Goal: Transaction & Acquisition: Purchase product/service

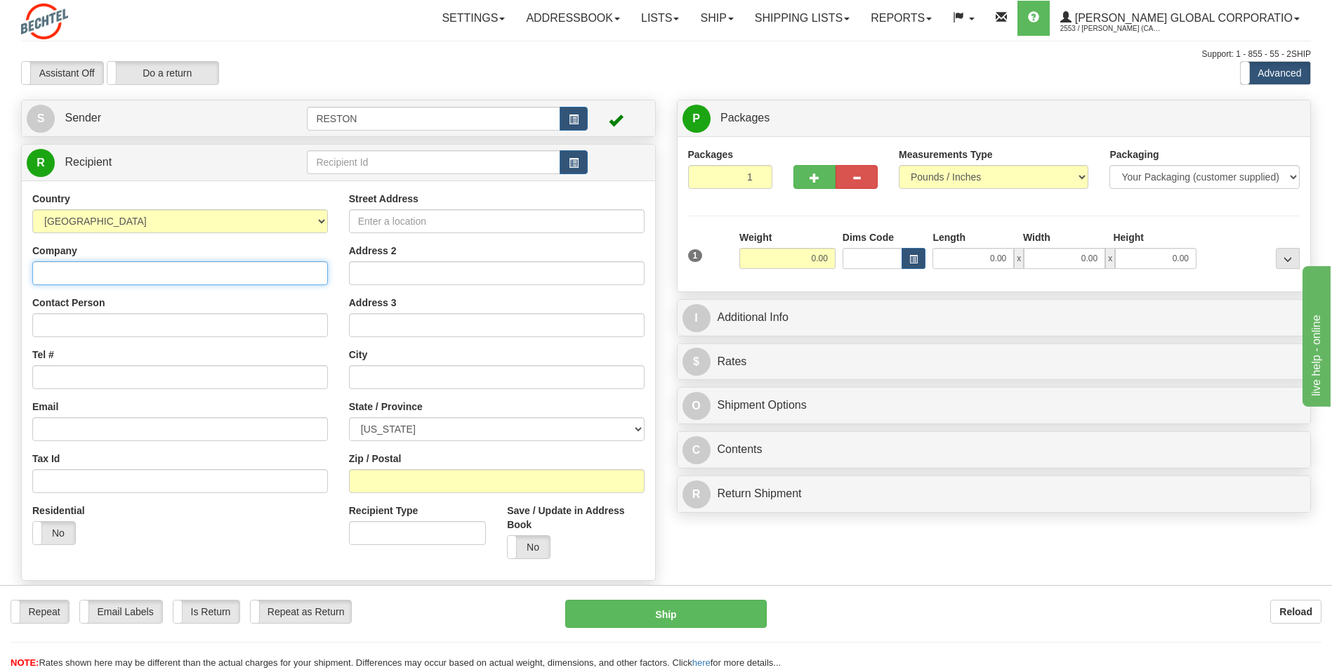
click at [93, 277] on input "Company" at bounding box center [180, 273] width 296 height 24
click at [572, 162] on span "button" at bounding box center [574, 163] width 10 height 9
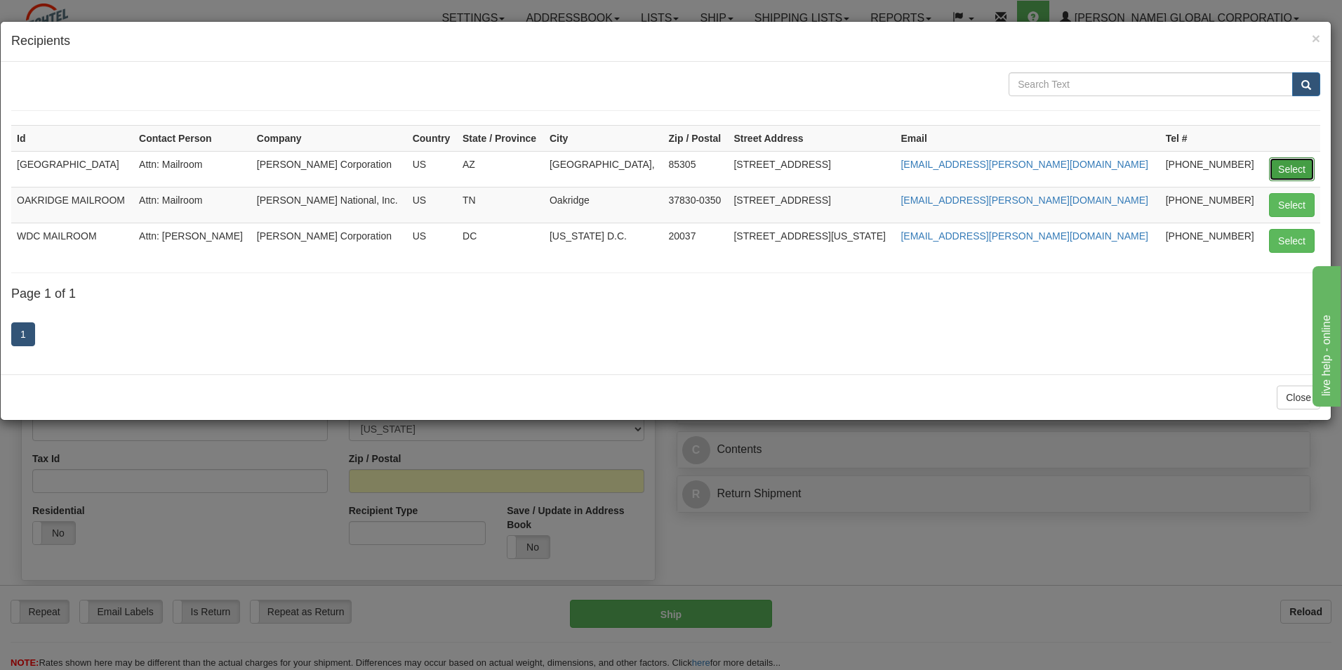
click at [1298, 168] on button "Select" at bounding box center [1292, 169] width 46 height 24
type input "GLENDALE MAILROOM"
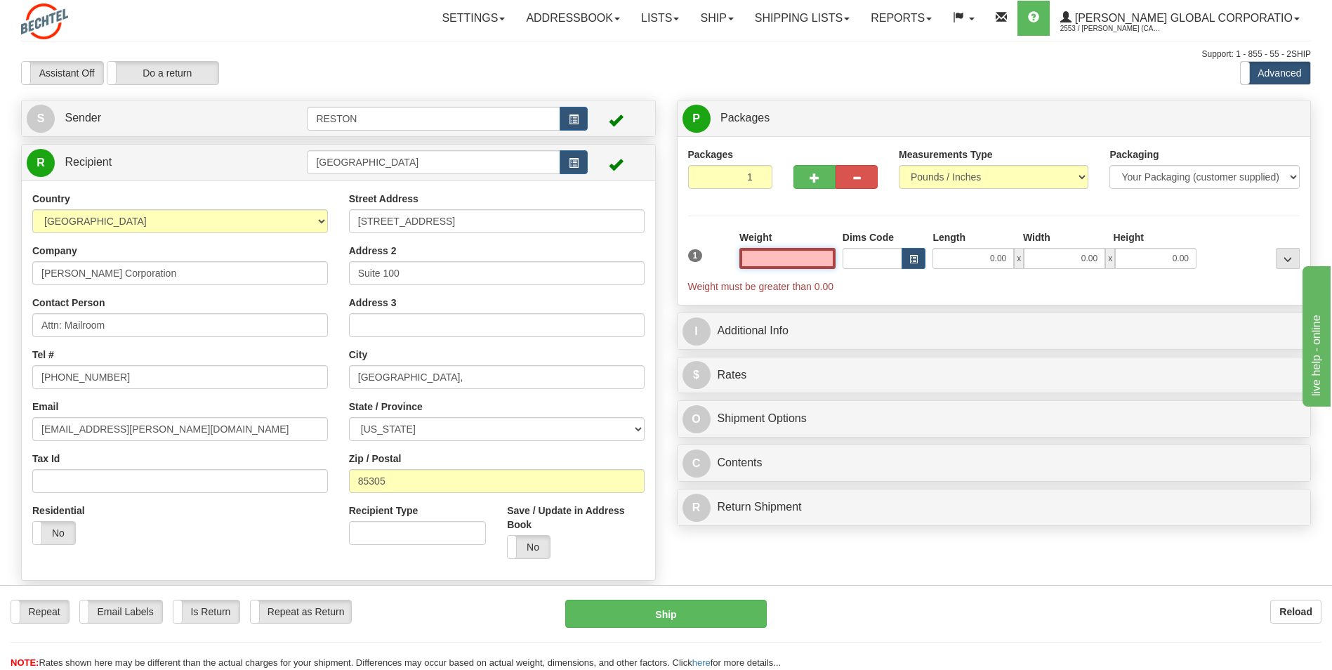
type input "1"
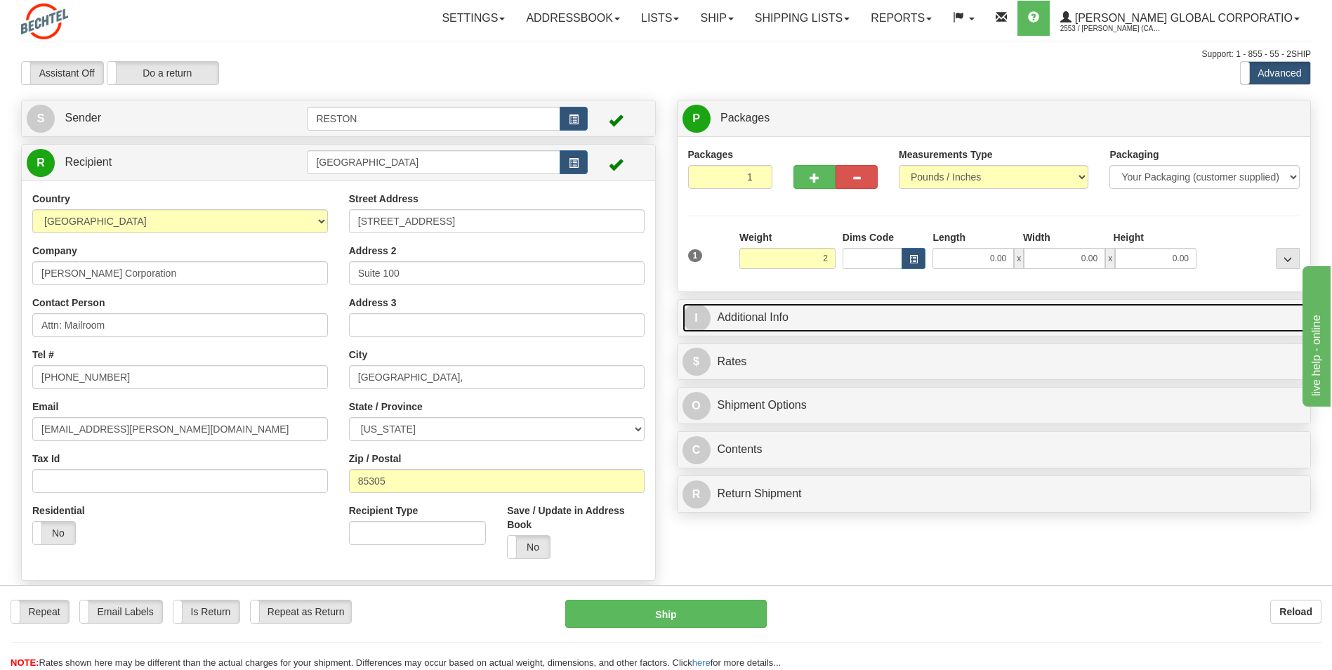
type input "2.00"
click at [794, 314] on link "I Additional Info" at bounding box center [993, 317] width 623 height 29
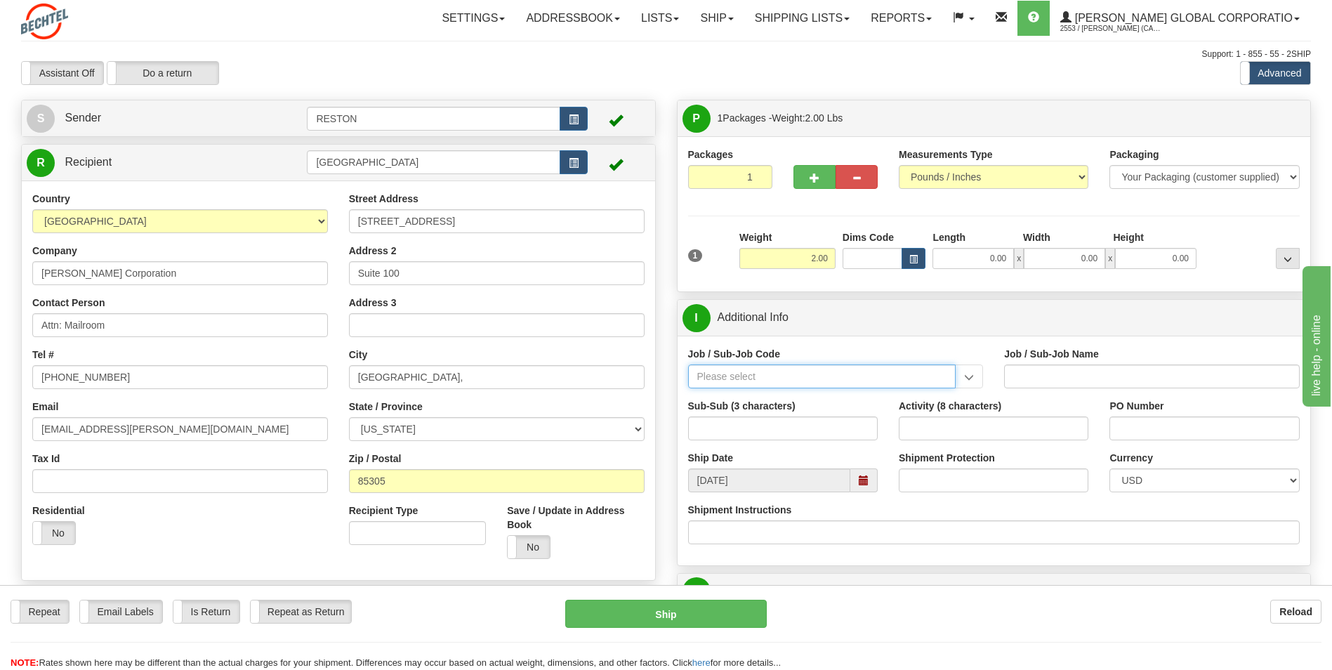
click at [735, 383] on input "Job / Sub-Job Code" at bounding box center [822, 376] width 268 height 24
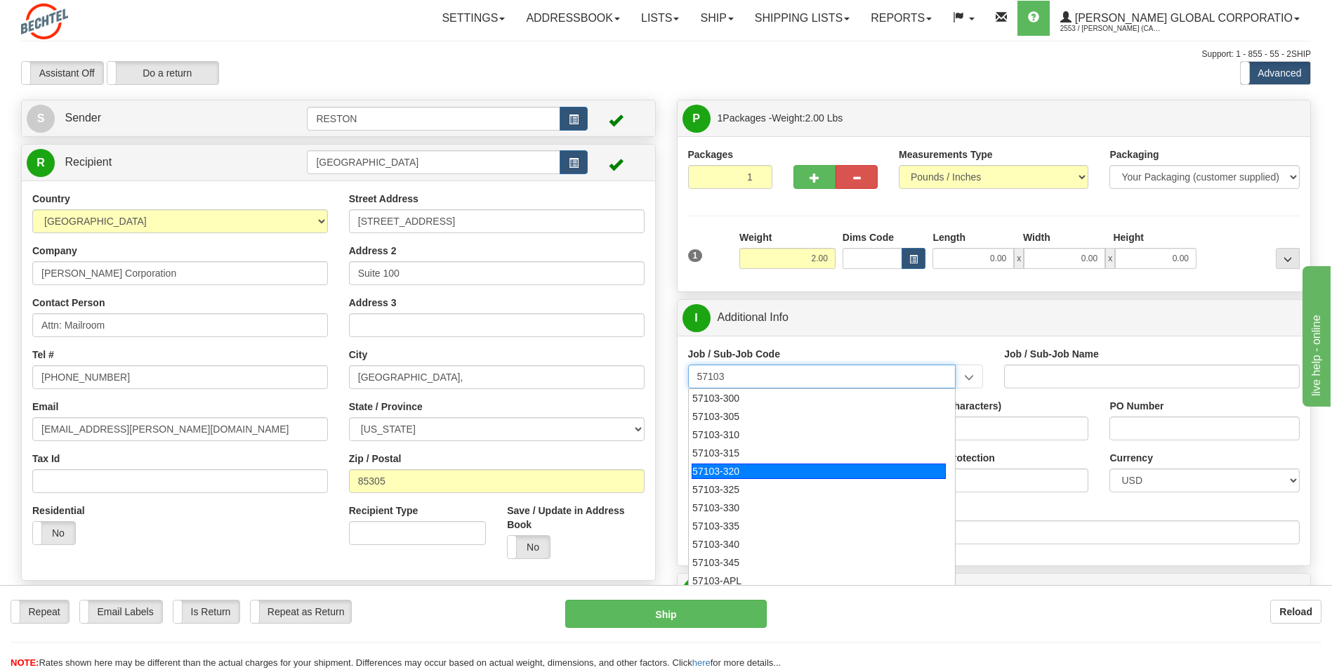
click at [711, 469] on div "57103-320" at bounding box center [819, 470] width 254 height 15
type input "57103-320"
type input "RESTON RO1 TIER 3-FACIL MGMT - MAIL OPERATIONS"
type input "57103-320"
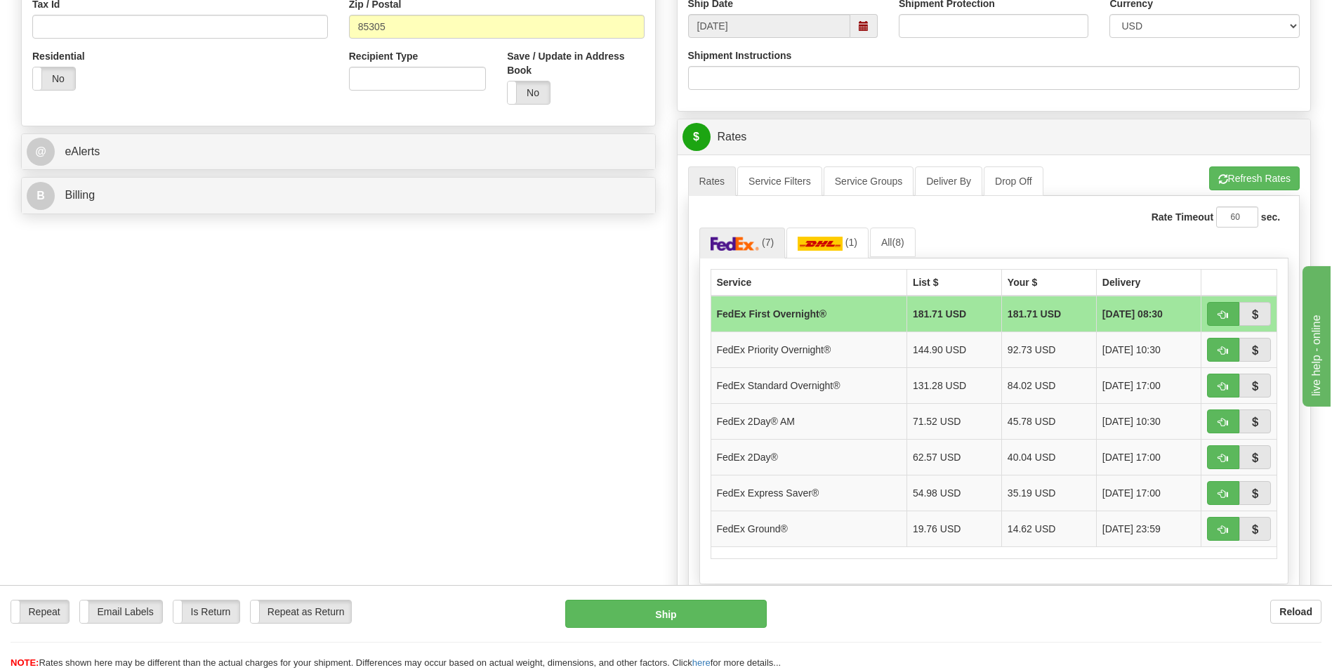
scroll to position [468, 0]
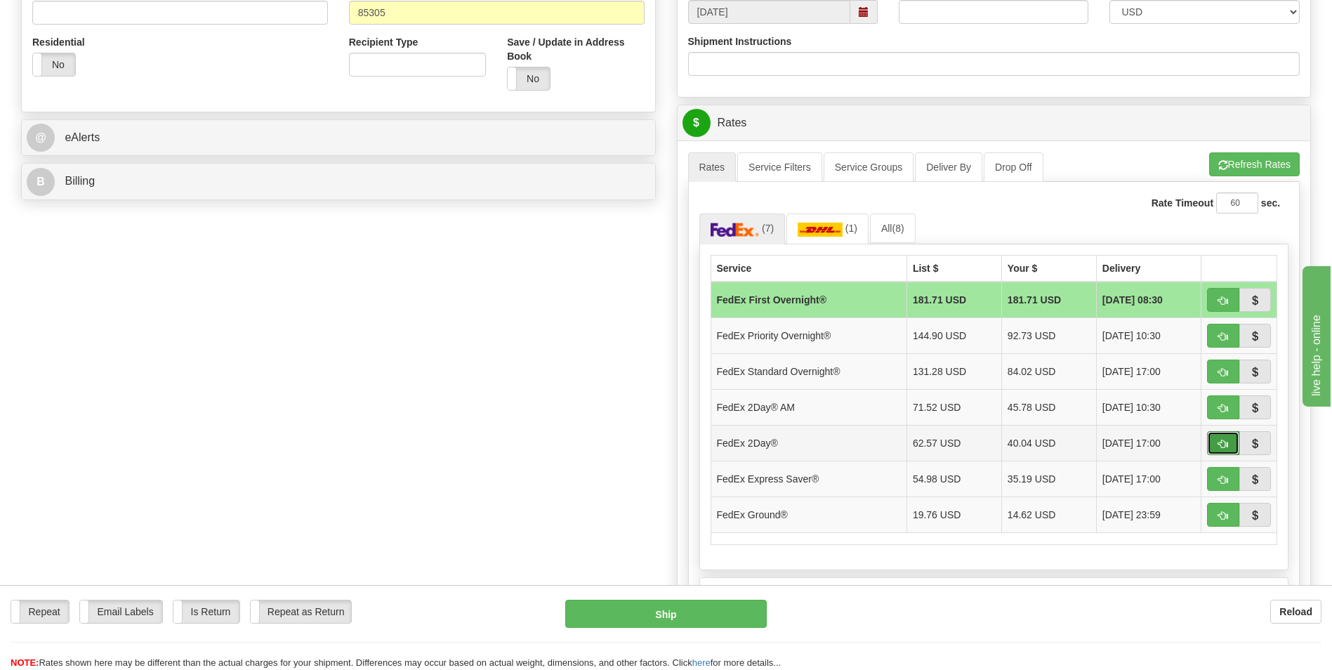
click at [1221, 444] on span "button" at bounding box center [1223, 444] width 10 height 9
type input "03"
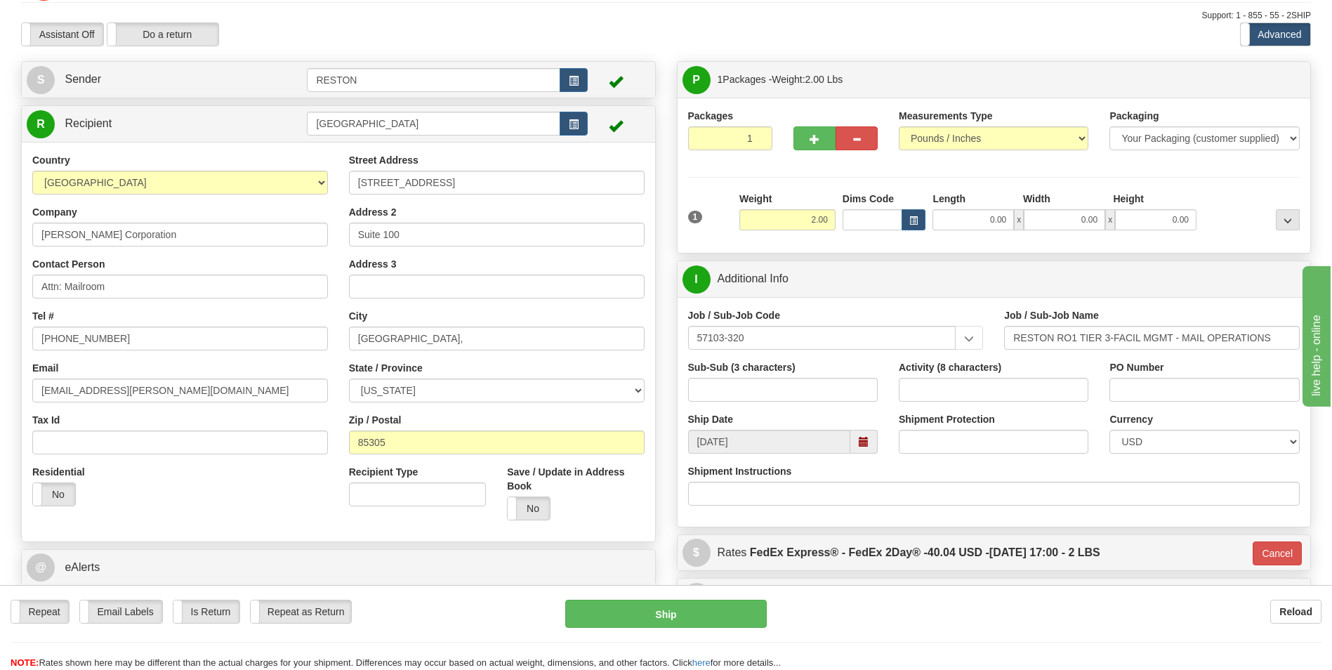
scroll to position [0, 0]
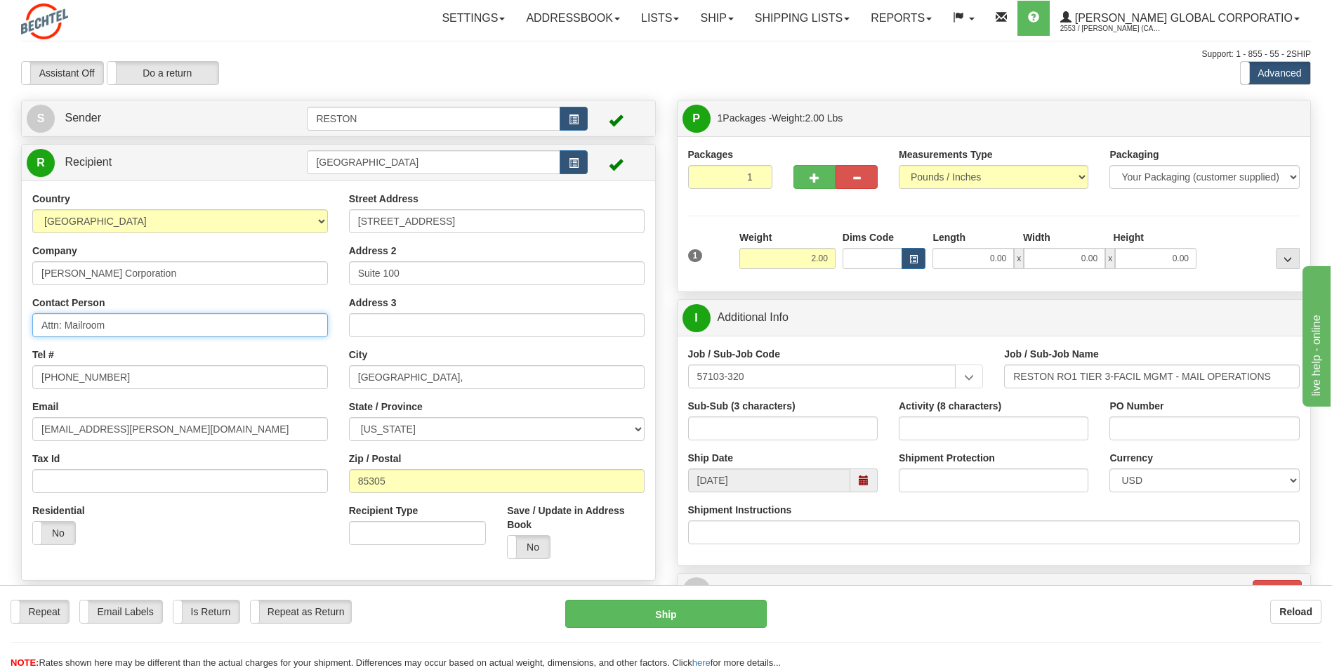
click at [117, 331] on input "Attn: Mailroom" at bounding box center [180, 325] width 296 height 24
drag, startPoint x: 67, startPoint y: 324, endPoint x: 126, endPoint y: 329, distance: 59.2
click at [126, 329] on input "Attn: Mailroom" at bounding box center [180, 325] width 296 height 24
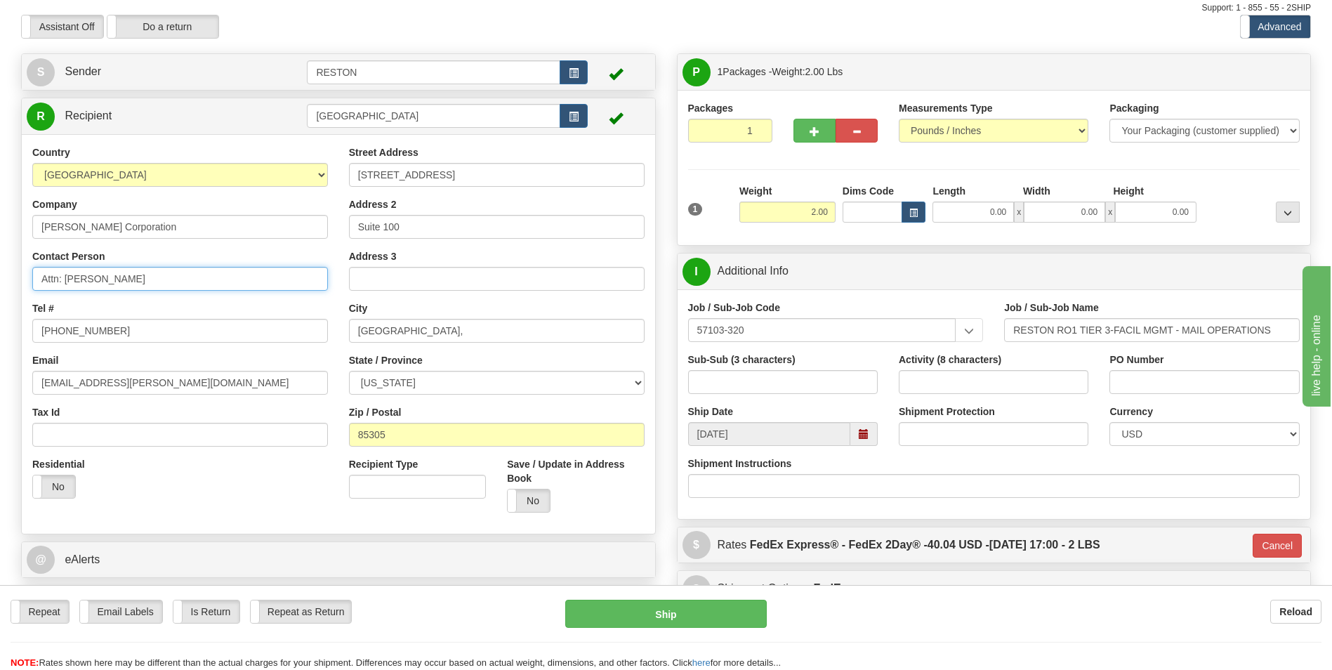
scroll to position [37, 0]
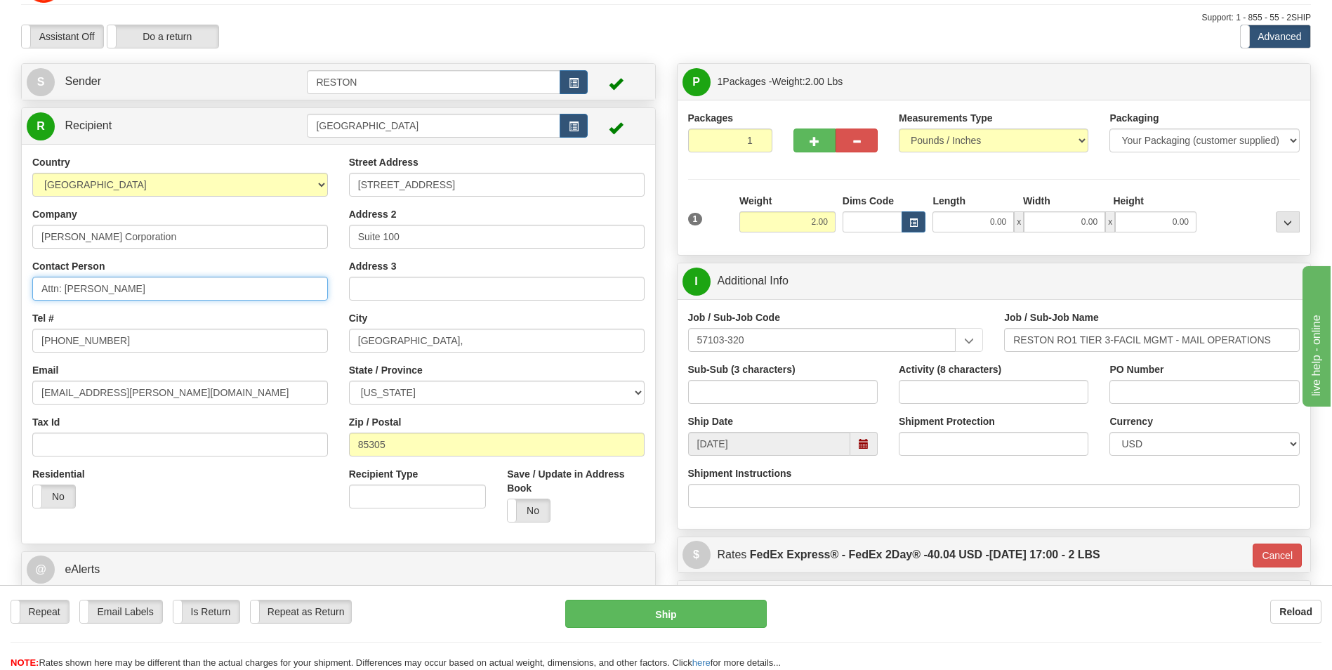
type input "Attn: Cady Hanke"
drag, startPoint x: 811, startPoint y: 221, endPoint x: 840, endPoint y: 218, distance: 29.0
click at [841, 219] on div "1 Weight 2.00 Dims Code 0.00" at bounding box center [994, 219] width 619 height 50
type input "1.00"
type input "03"
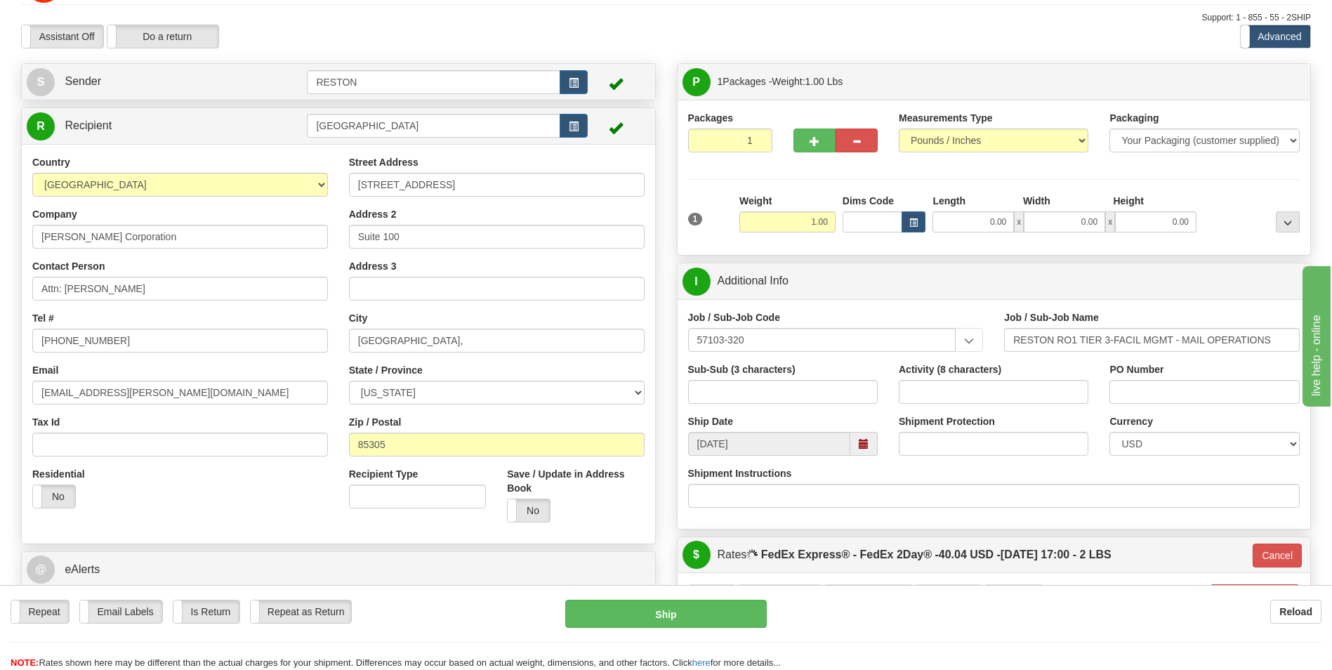
click at [810, 246] on div "Packages 1 1 Measurements Type" at bounding box center [994, 177] width 633 height 155
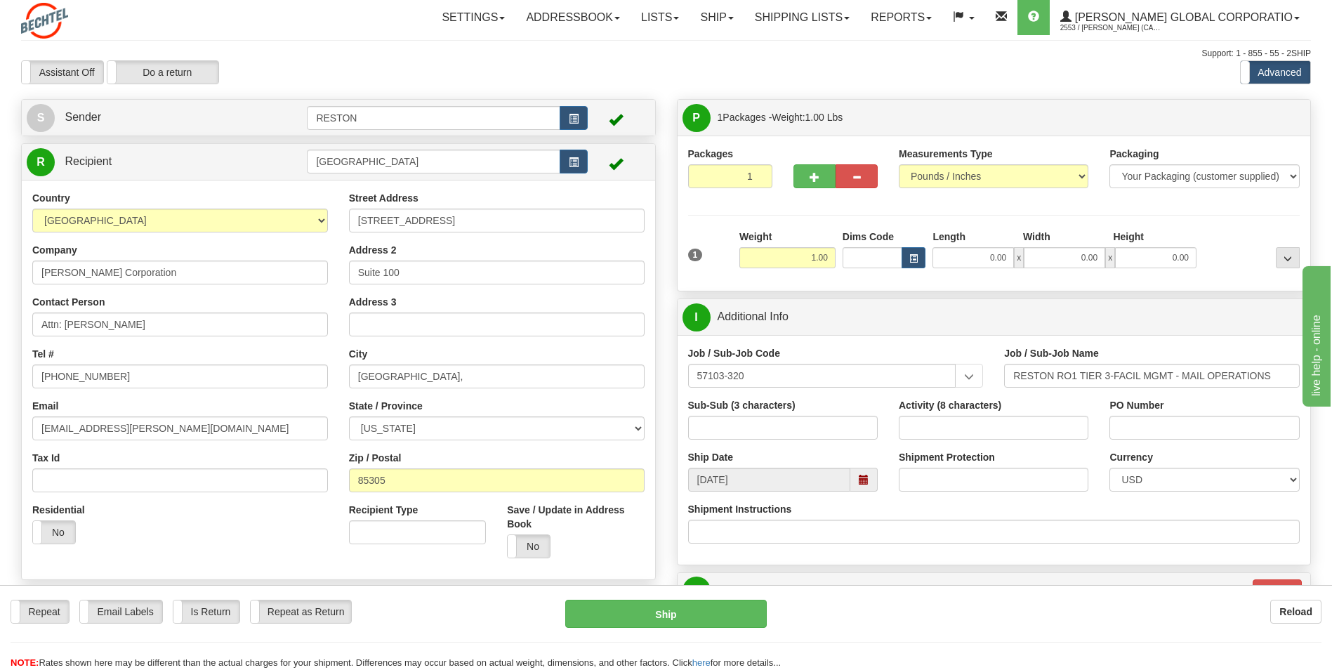
scroll to position [0, 0]
drag, startPoint x: 813, startPoint y: 258, endPoint x: 838, endPoint y: 256, distance: 25.4
click at [838, 256] on div "1 Weight 1.00 Dims Code 0.00" at bounding box center [994, 255] width 619 height 50
click at [1210, 234] on div at bounding box center [1251, 249] width 103 height 39
drag, startPoint x: 809, startPoint y: 260, endPoint x: 829, endPoint y: 260, distance: 20.4
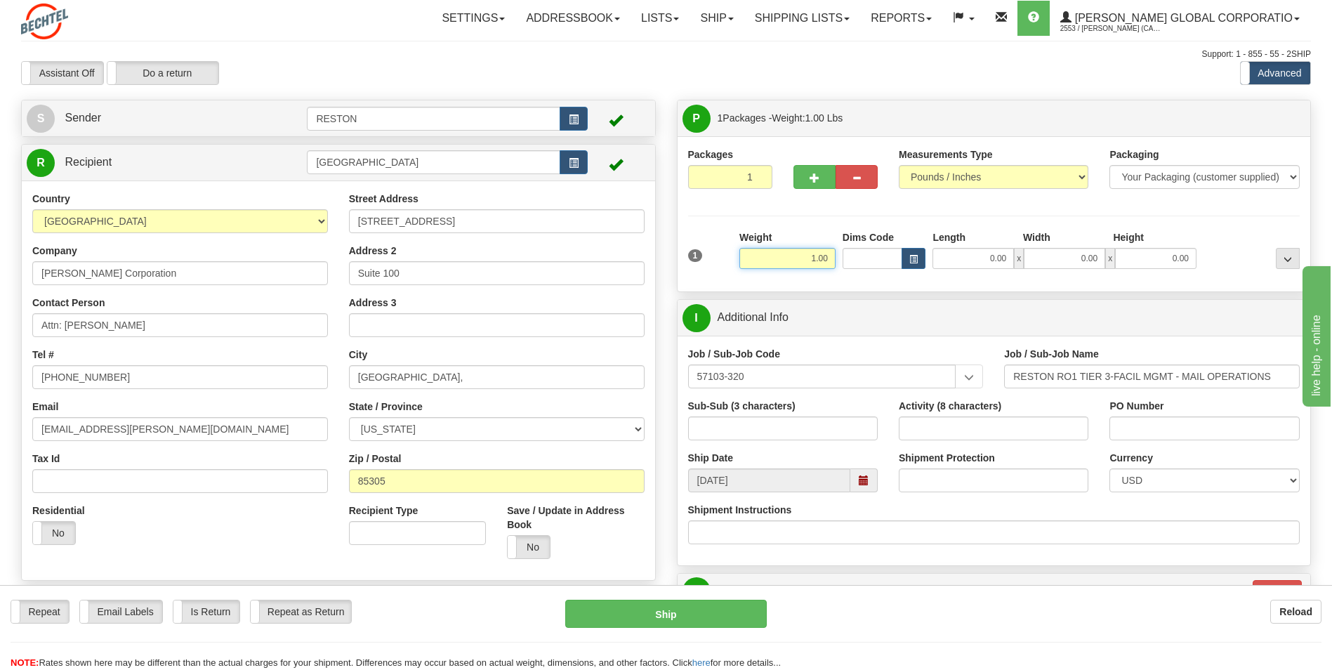
click at [829, 260] on input "1.00" at bounding box center [787, 258] width 96 height 21
click at [803, 218] on div "Packages 1 1 Measurements Type" at bounding box center [994, 213] width 612 height 133
type input "2.00"
type input "03"
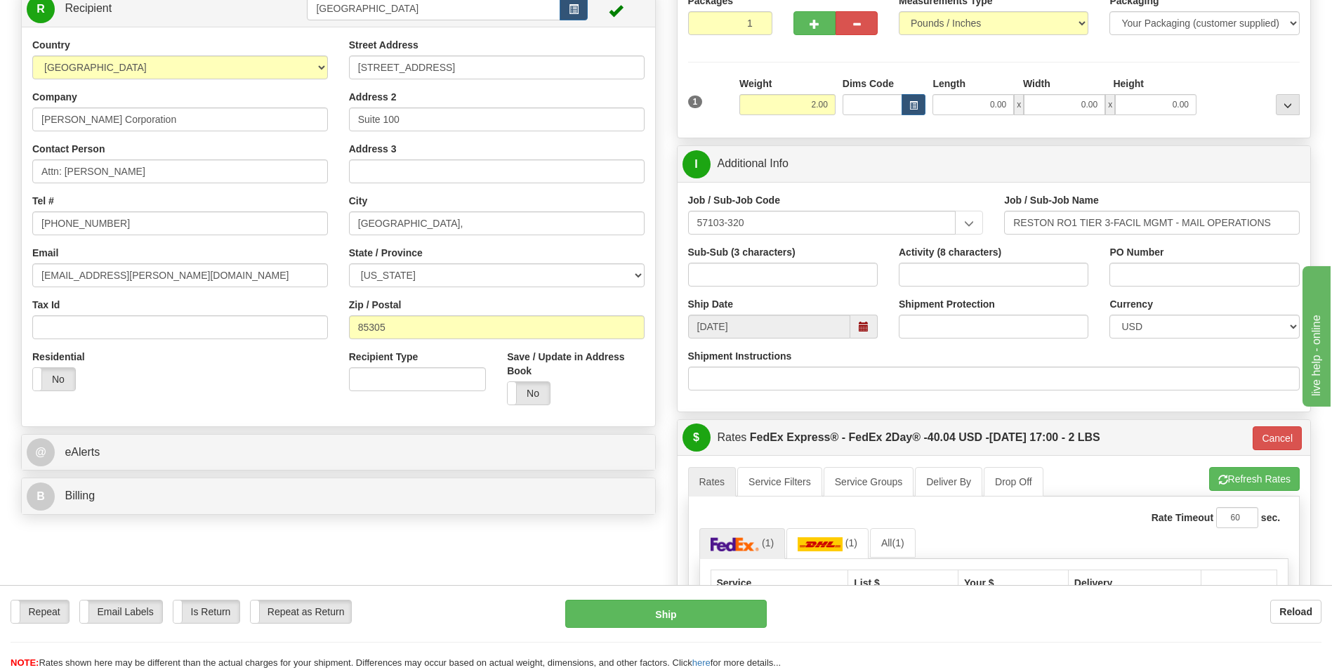
scroll to position [140, 0]
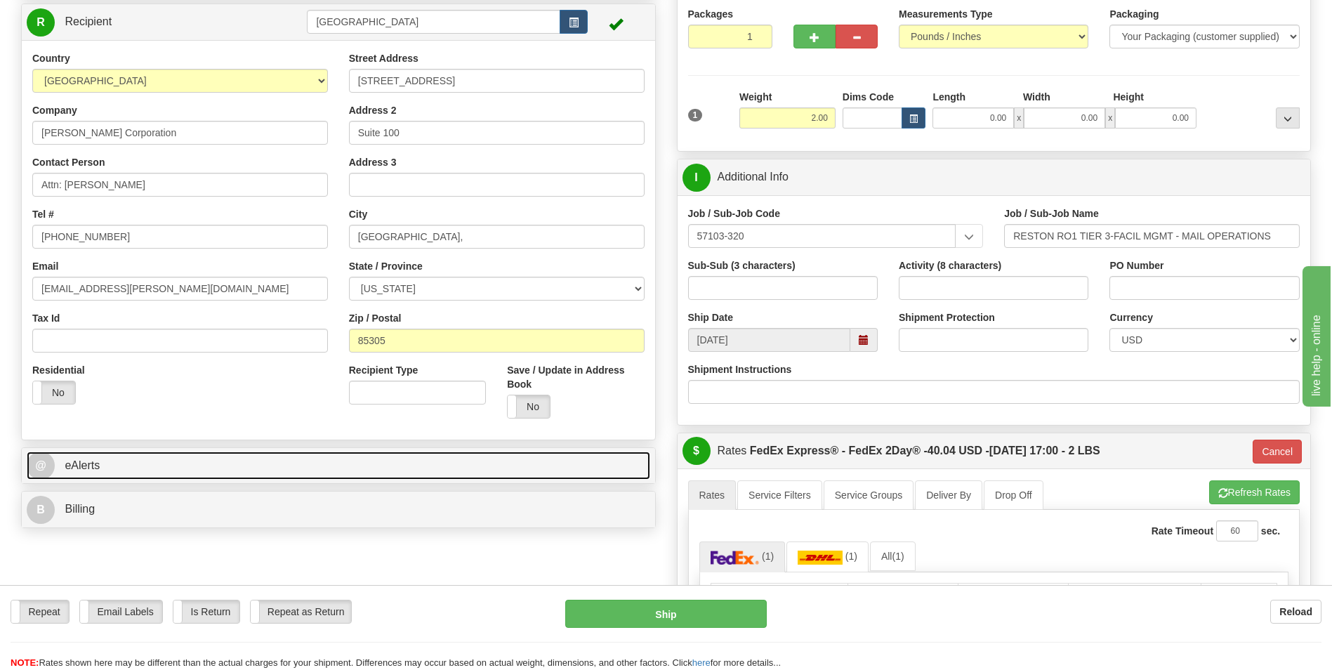
click at [145, 458] on link "@ eAlerts" at bounding box center [338, 465] width 623 height 29
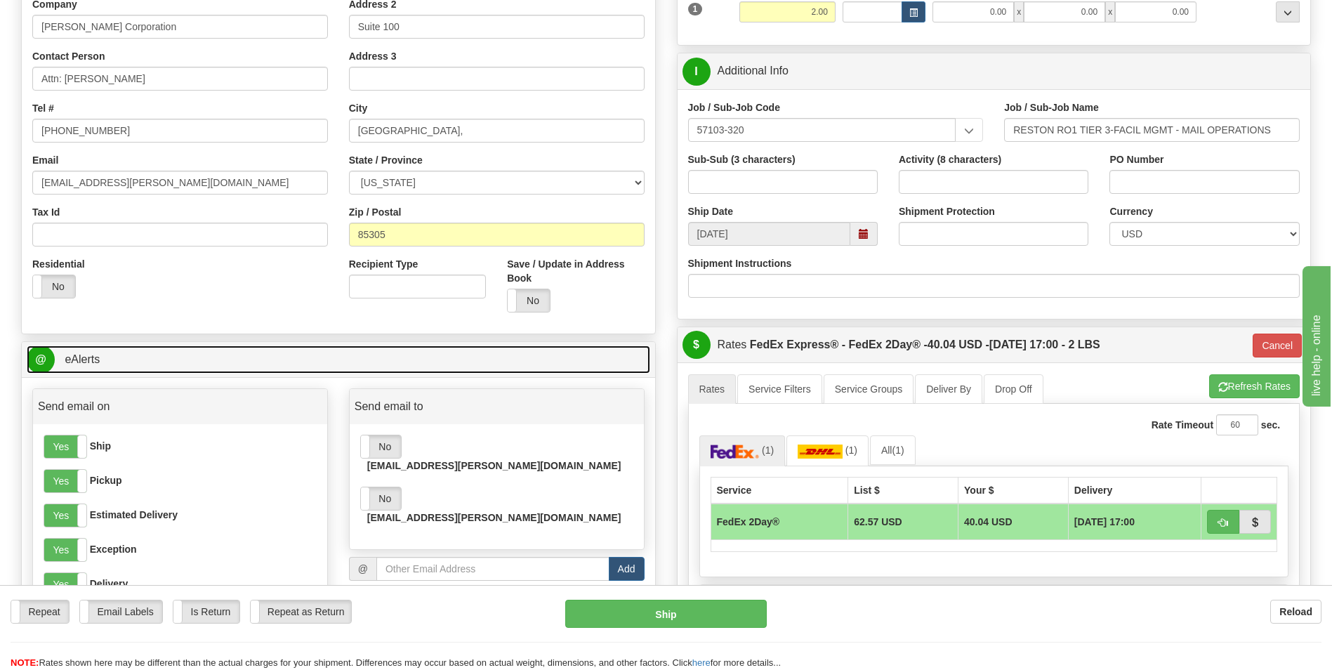
scroll to position [281, 0]
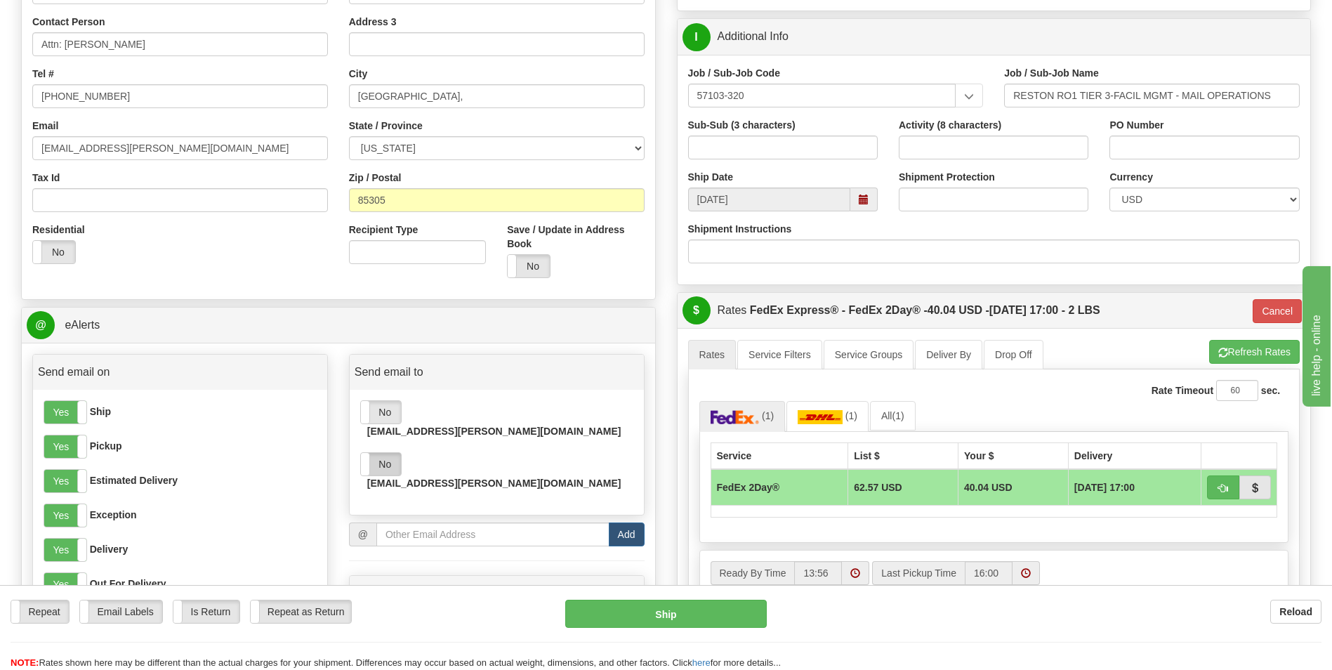
click at [388, 453] on label "No" at bounding box center [381, 464] width 40 height 22
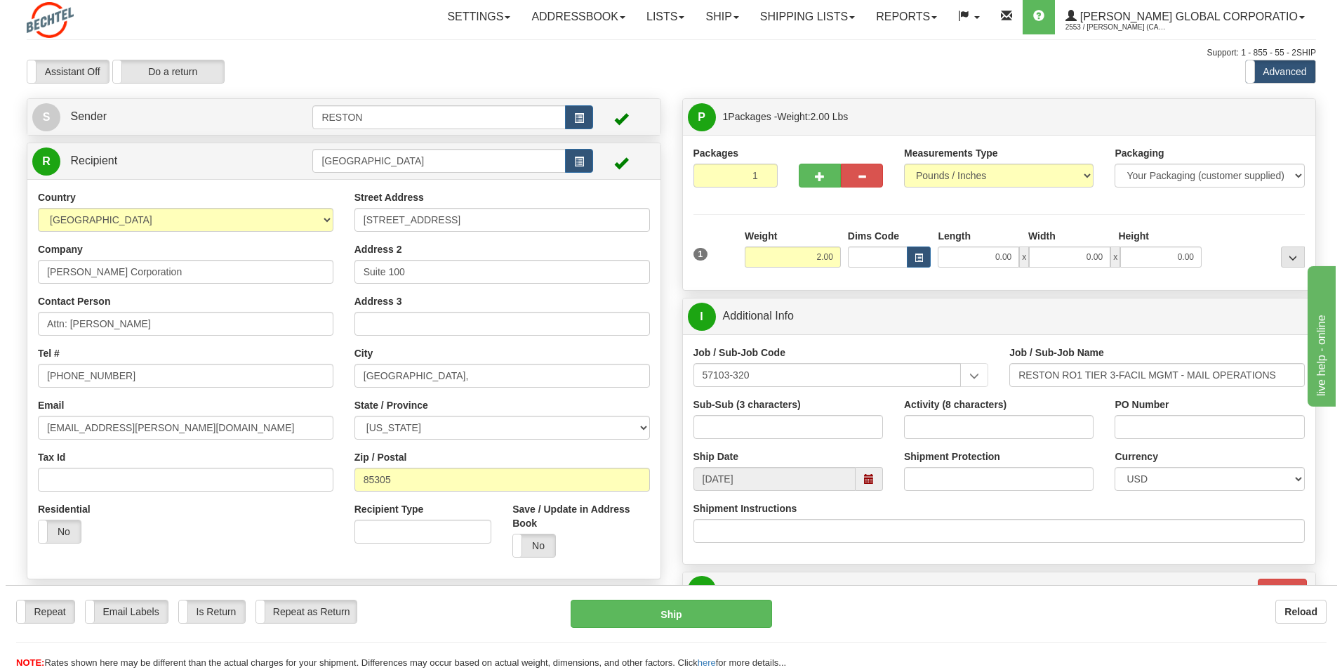
scroll to position [0, 0]
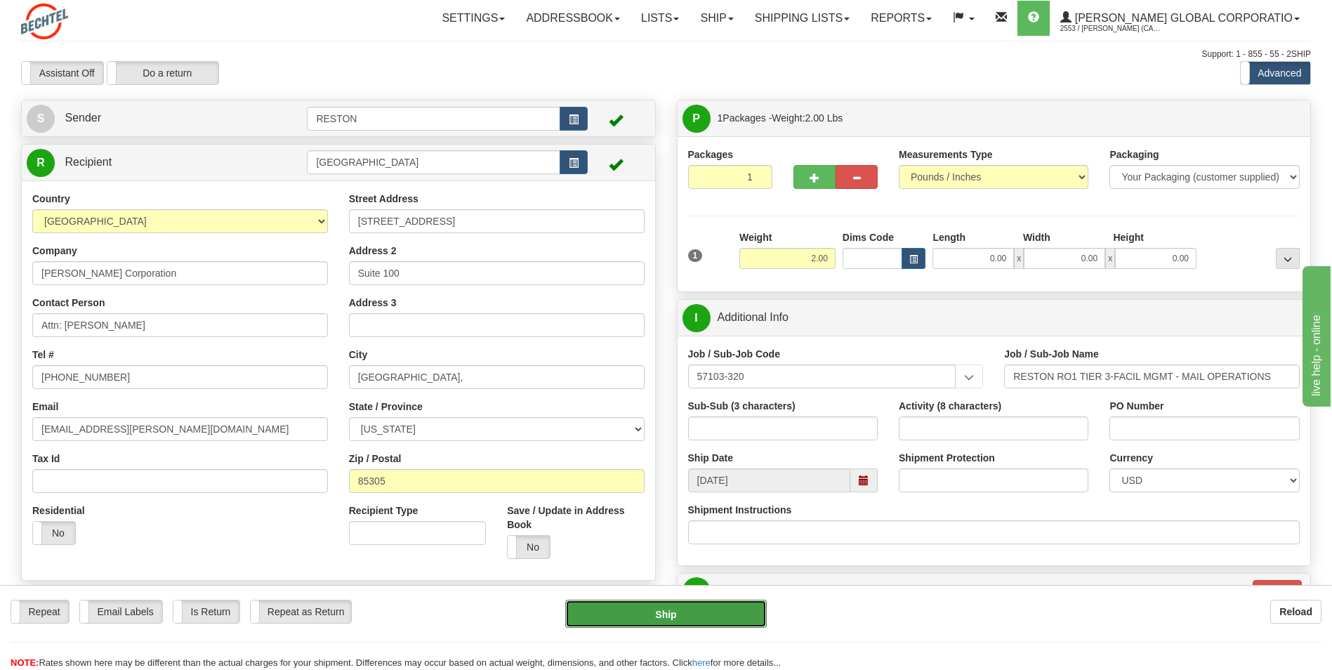
click at [657, 614] on button "Ship" at bounding box center [665, 614] width 201 height 28
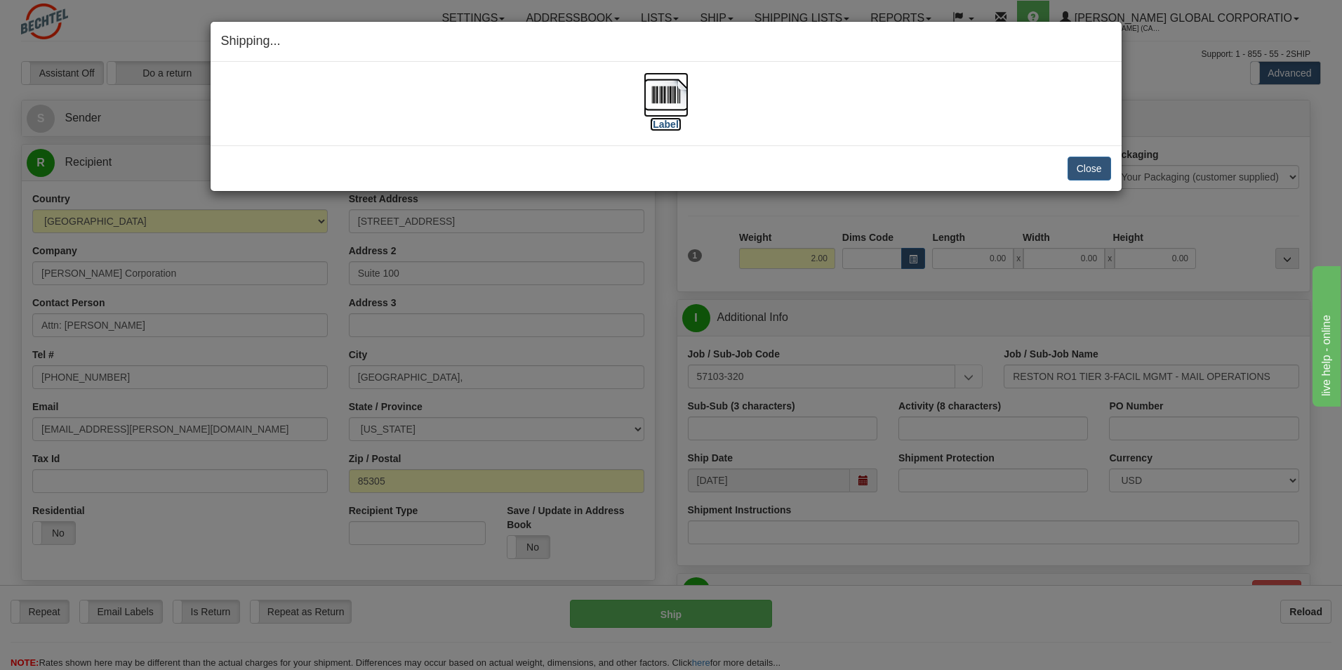
click at [687, 98] on img at bounding box center [666, 94] width 45 height 45
click at [1100, 169] on button "Close" at bounding box center [1090, 169] width 44 height 24
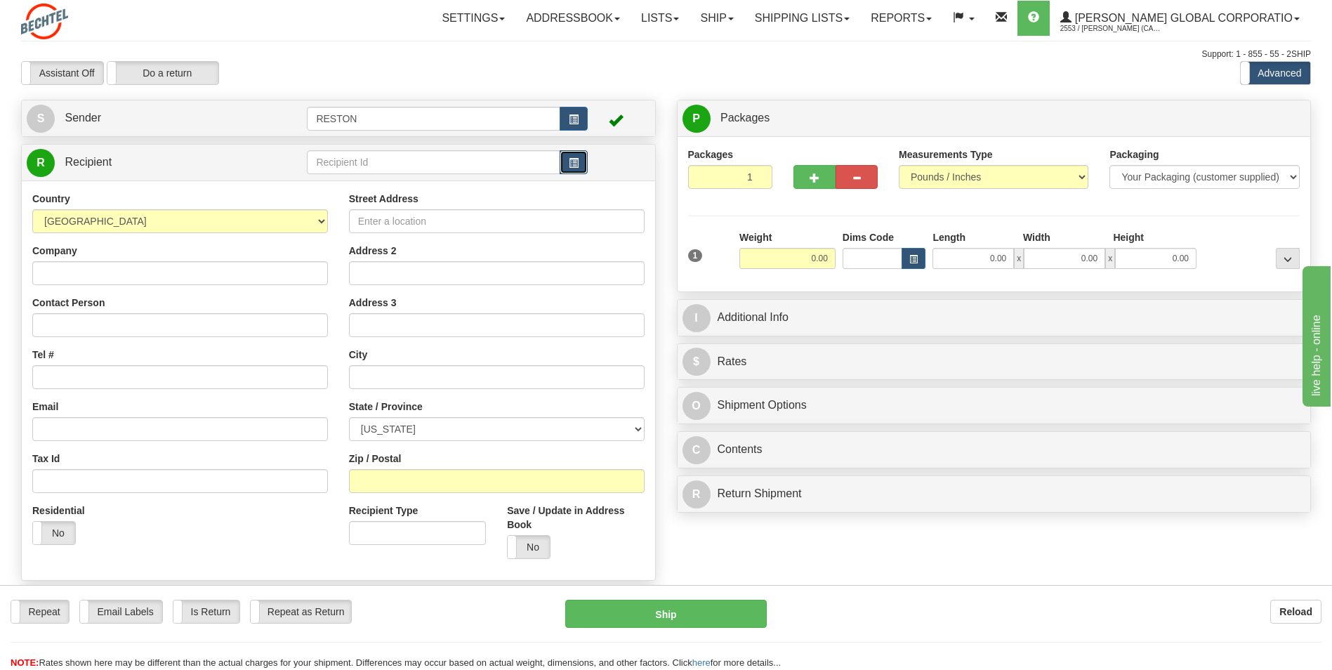
click at [574, 161] on span "button" at bounding box center [574, 163] width 10 height 9
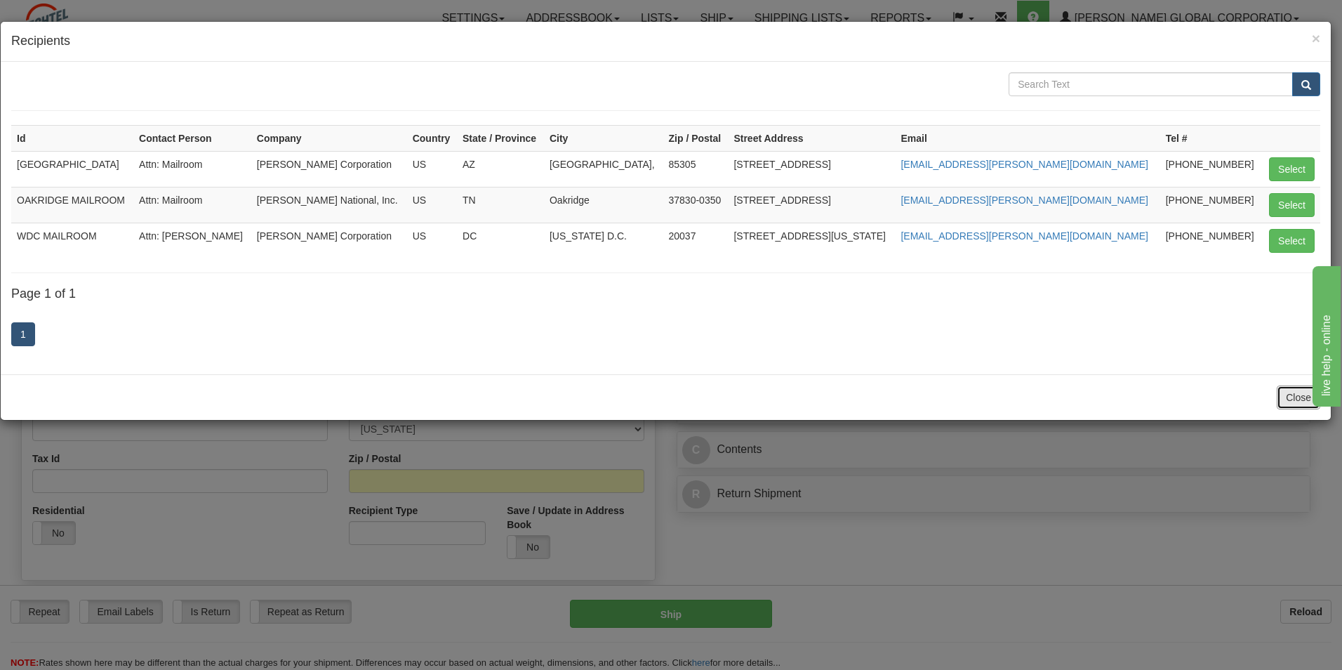
click at [1298, 402] on button "Close" at bounding box center [1299, 397] width 44 height 24
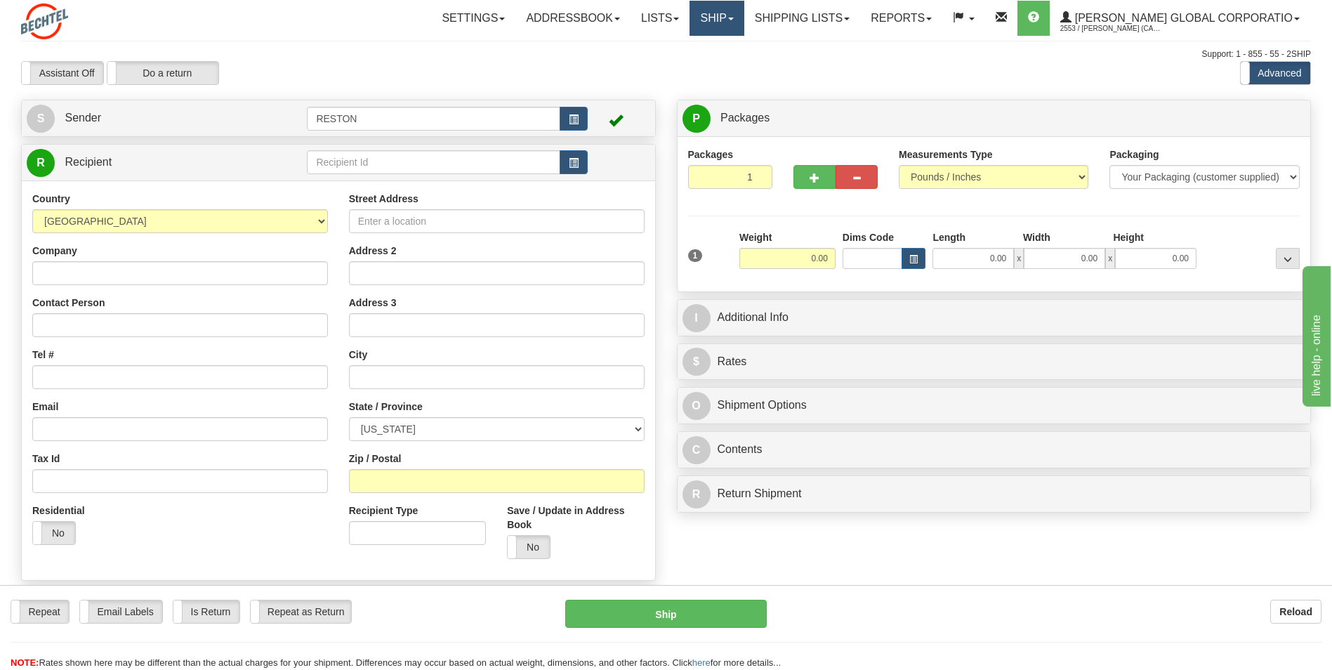
click at [744, 22] on link "Ship" at bounding box center [716, 18] width 54 height 35
click at [942, 20] on link "Reports" at bounding box center [901, 18] width 82 height 35
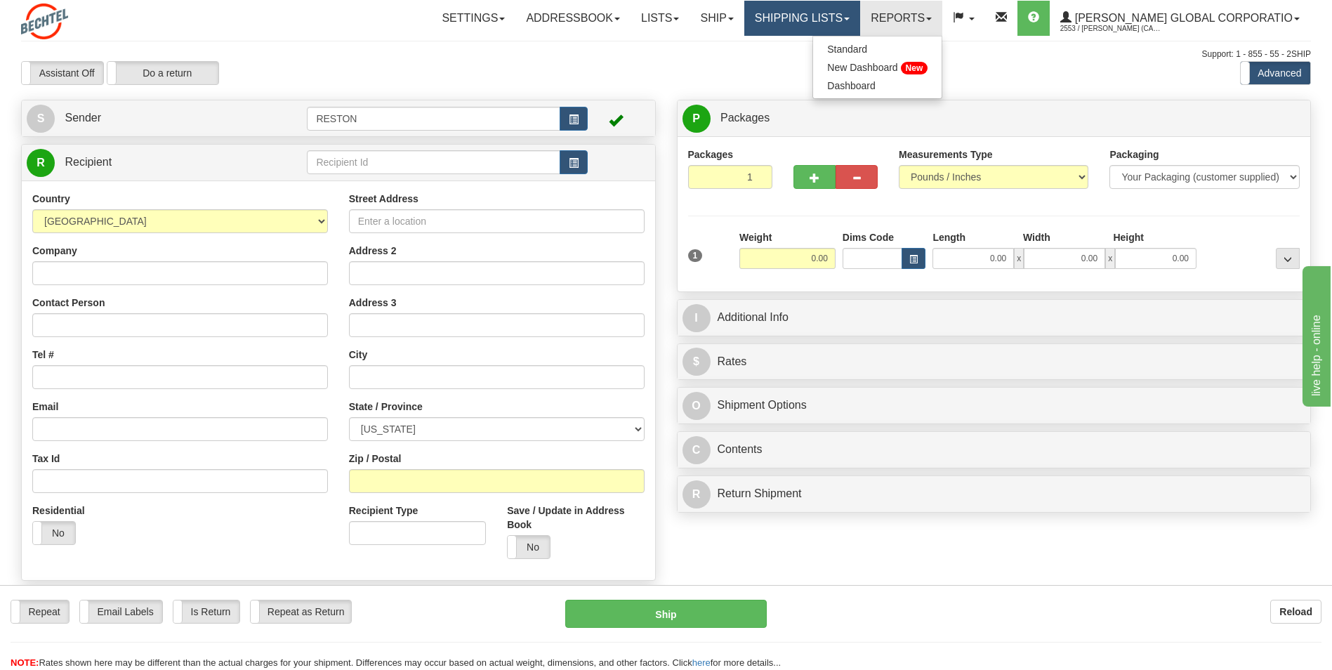
click at [860, 15] on link "Shipping lists" at bounding box center [802, 18] width 116 height 35
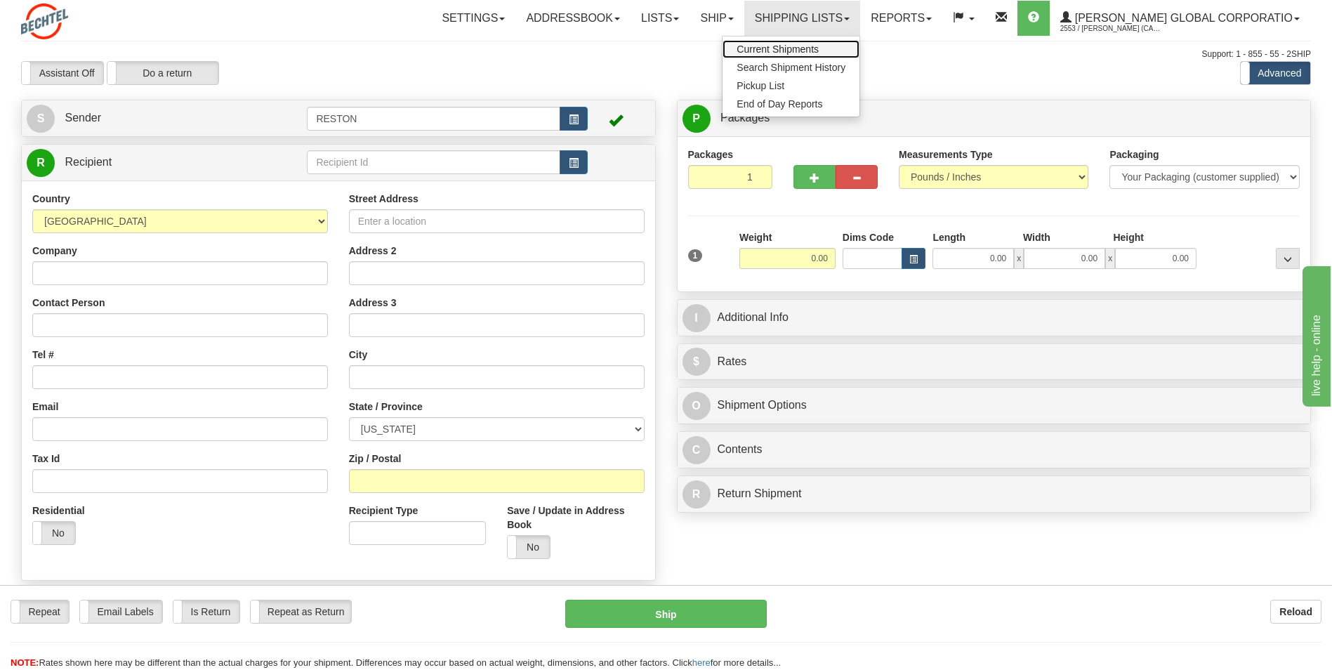
click at [819, 47] on span "Current Shipments" at bounding box center [777, 49] width 82 height 11
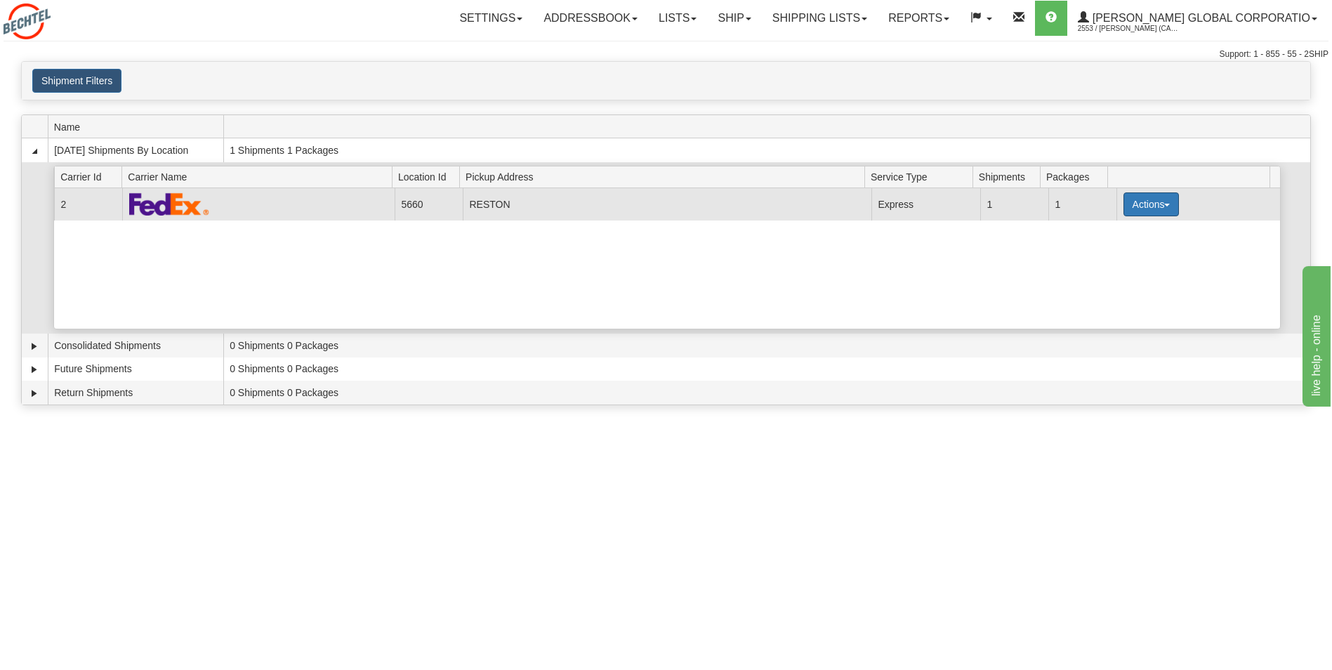
click at [1160, 211] on button "Actions" at bounding box center [1151, 204] width 56 height 24
click at [1114, 230] on span "Details" at bounding box center [1099, 230] width 38 height 10
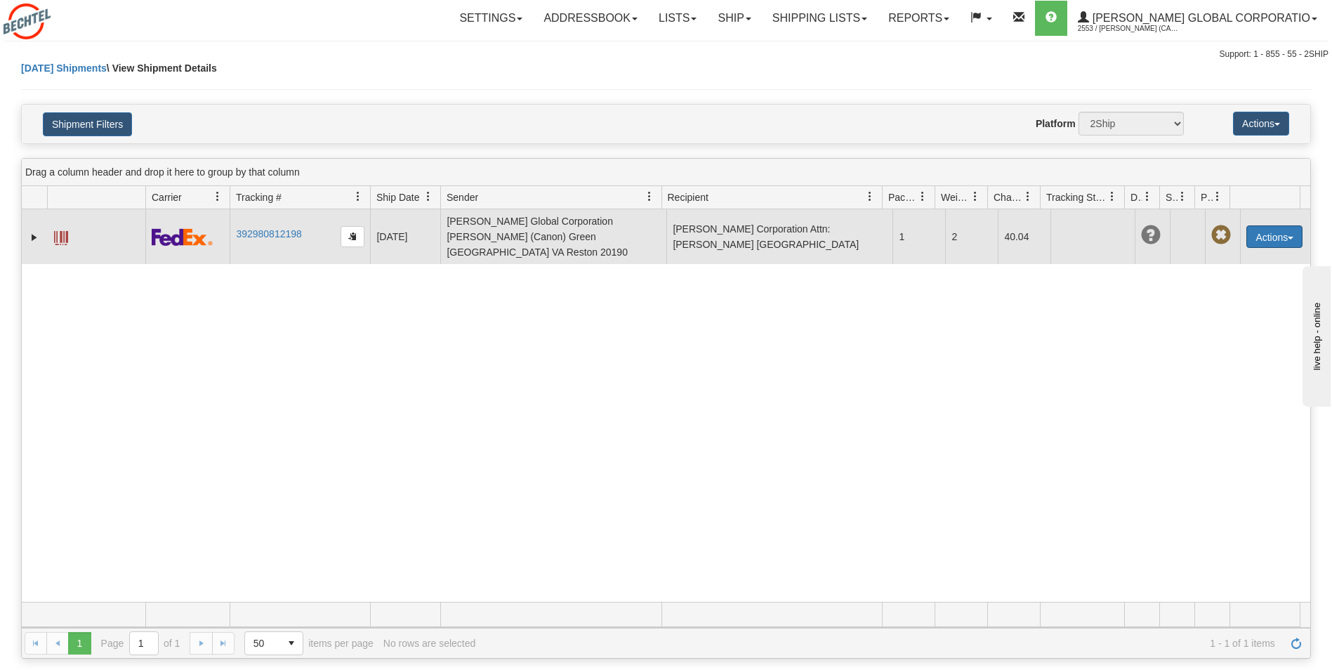
click at [1281, 233] on button "Actions" at bounding box center [1274, 236] width 56 height 22
click at [1240, 308] on link "Delete" at bounding box center [1245, 317] width 112 height 18
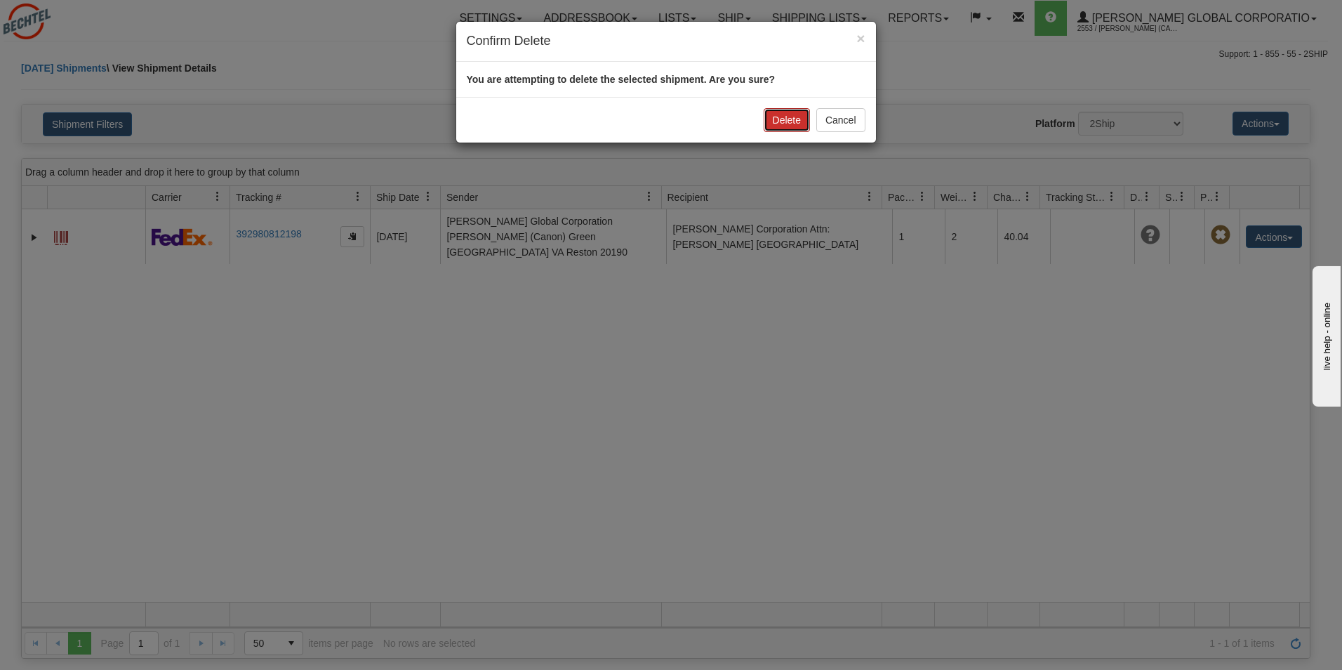
click at [777, 121] on button "Delete" at bounding box center [787, 120] width 46 height 24
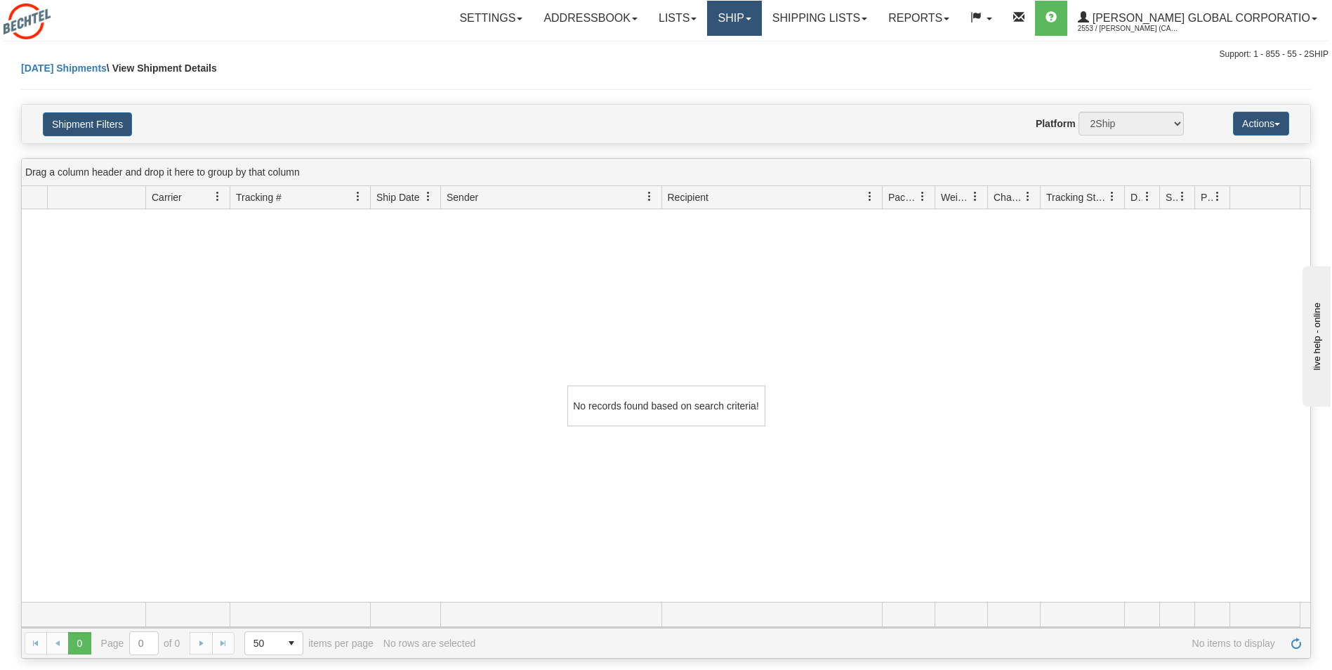
click at [761, 18] on link "Ship" at bounding box center [734, 18] width 54 height 35
click at [757, 47] on link "Ship Screen" at bounding box center [705, 49] width 111 height 18
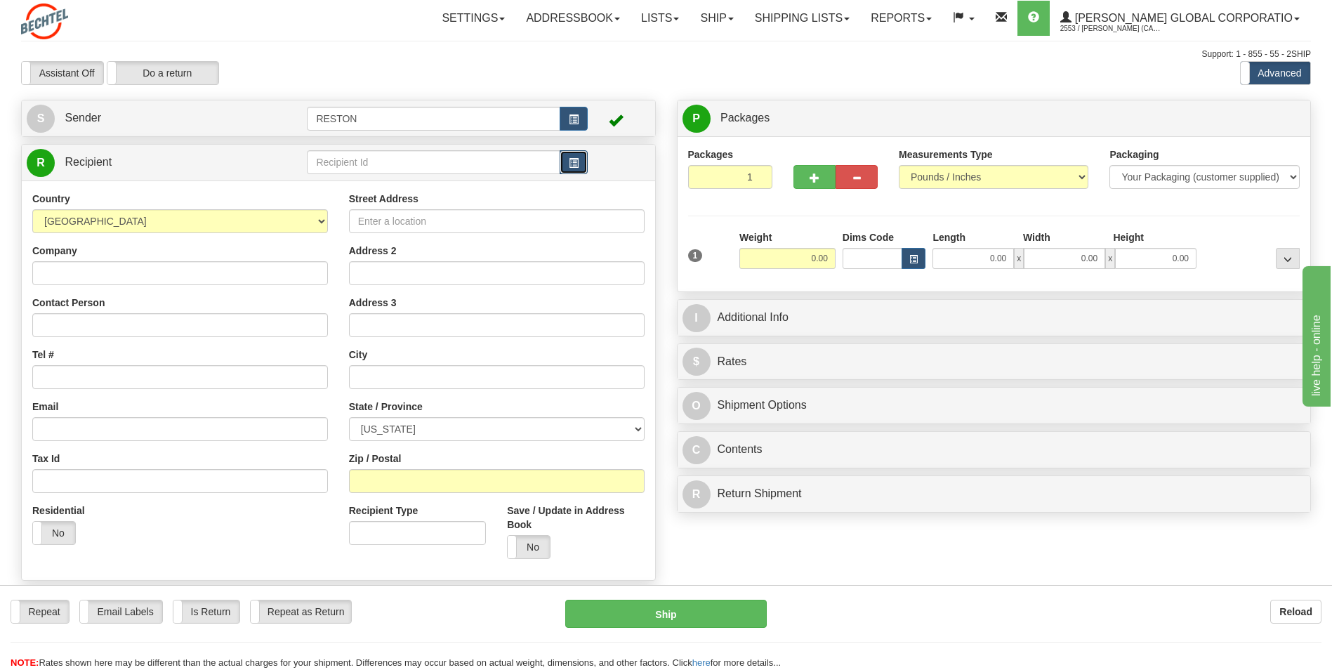
click at [567, 161] on button "button" at bounding box center [574, 162] width 28 height 24
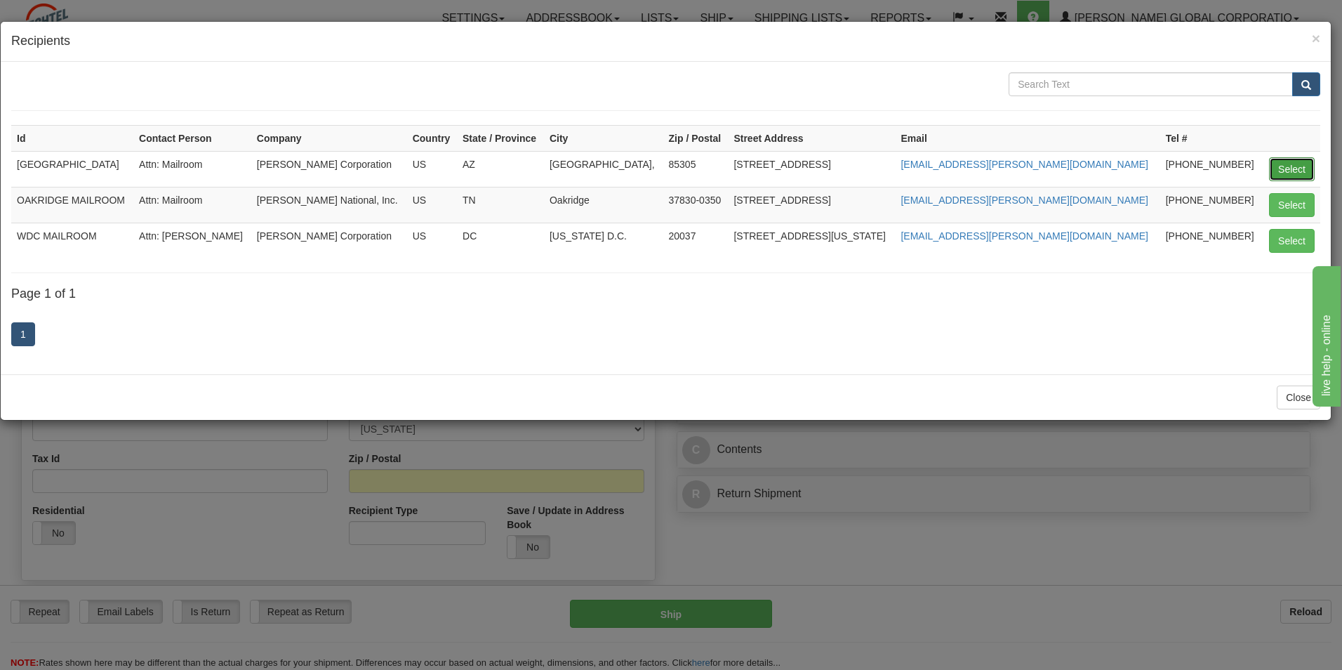
click at [1300, 169] on button "Select" at bounding box center [1292, 169] width 46 height 24
type input "GLENDALE MAILROOM"
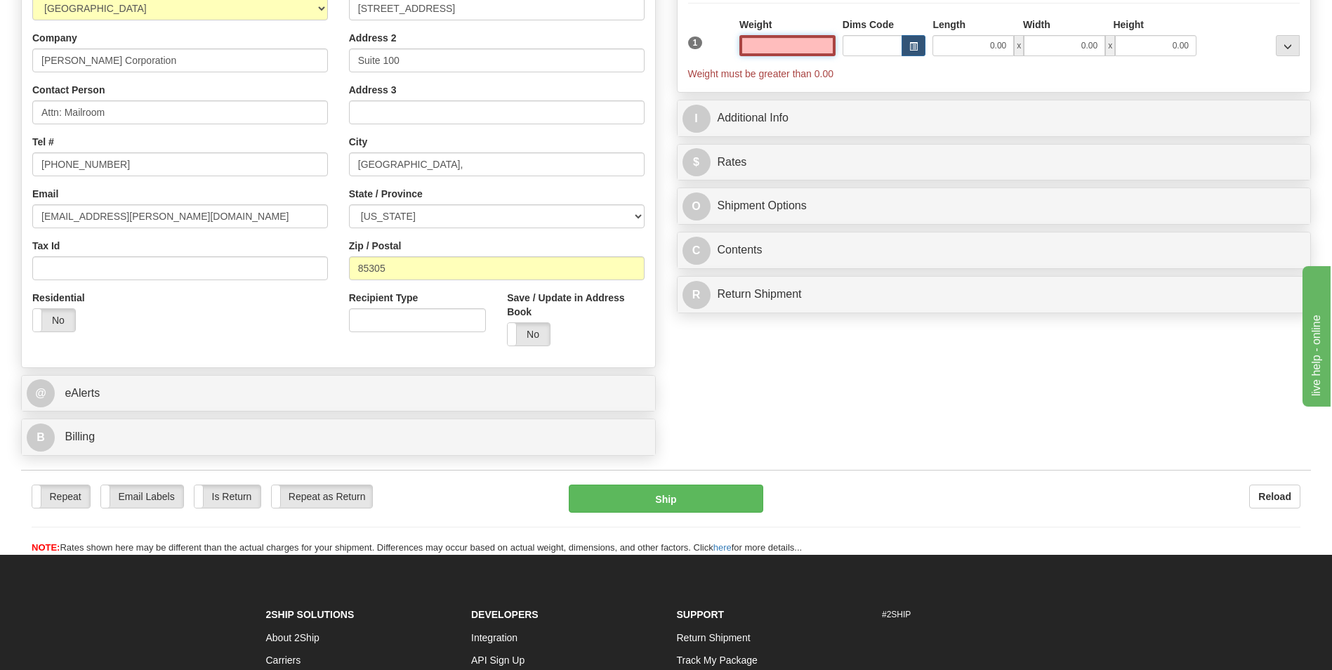
scroll to position [211, 0]
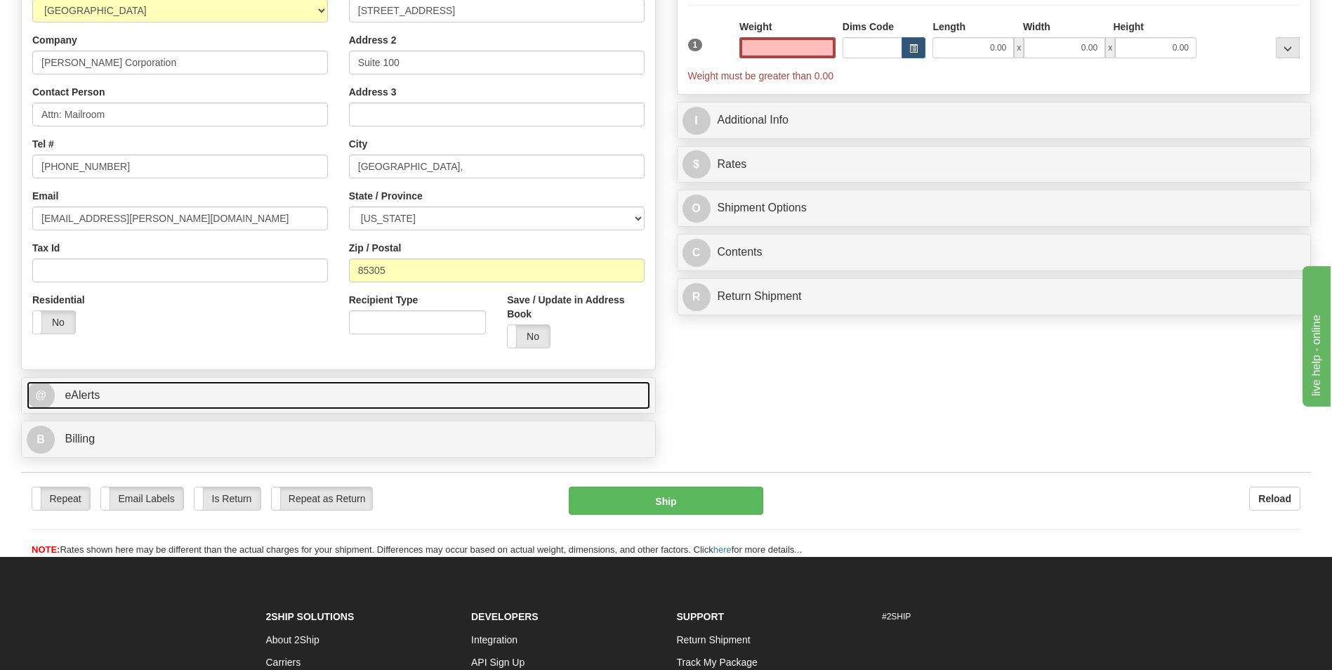
type input "0.00"
click at [130, 402] on link "@ eAlerts" at bounding box center [338, 395] width 623 height 29
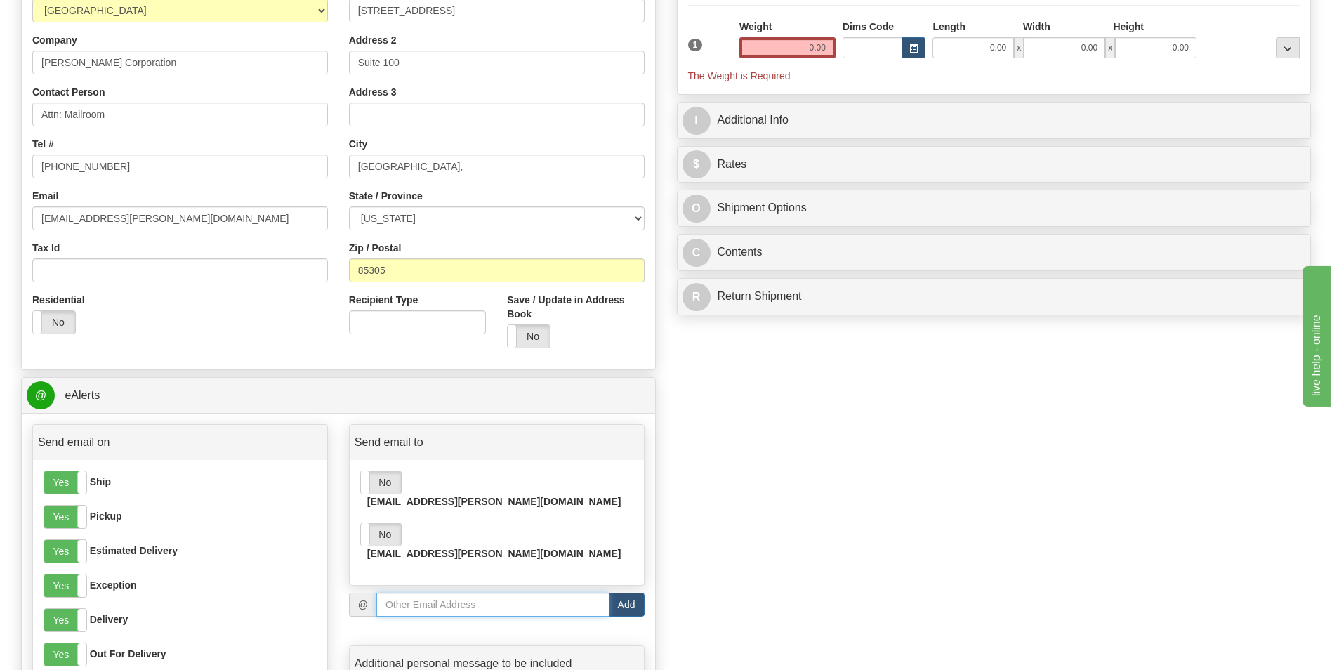
click at [416, 593] on input "email" at bounding box center [492, 605] width 233 height 24
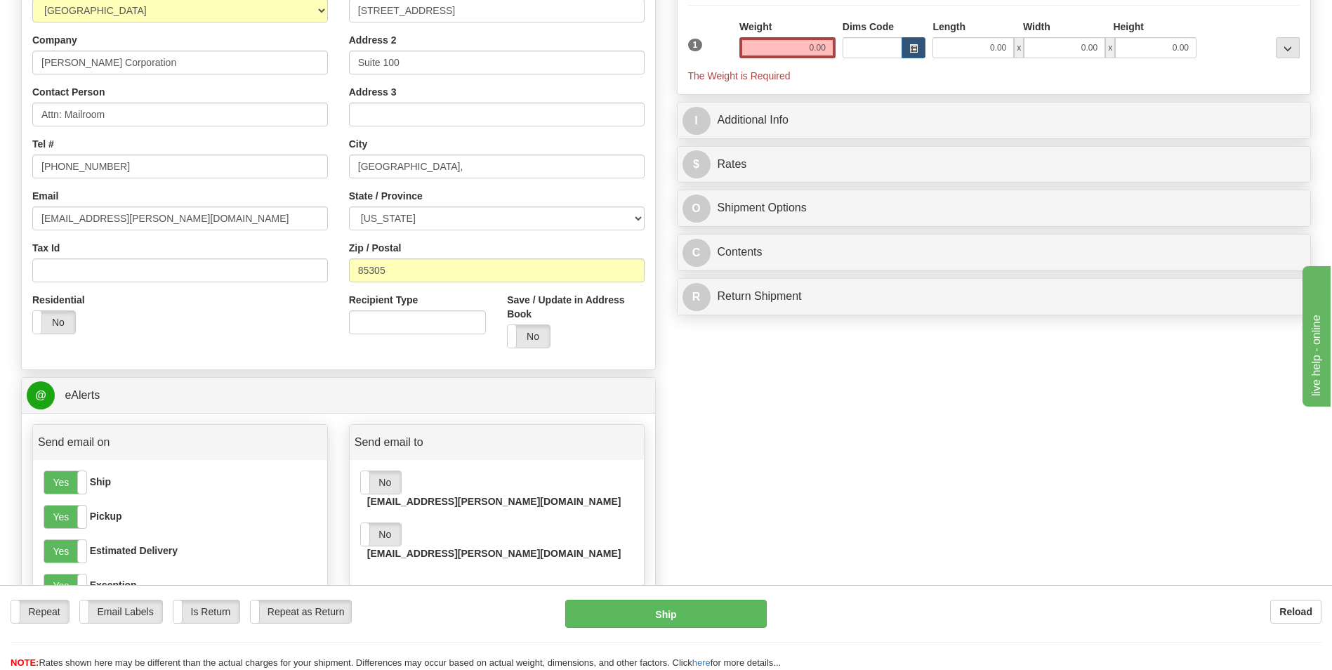
click at [393, 593] on input "email" at bounding box center [492, 605] width 233 height 24
type input "ms"
click at [383, 524] on label "No" at bounding box center [381, 534] width 40 height 22
click at [411, 593] on input "ms" at bounding box center [492, 605] width 233 height 24
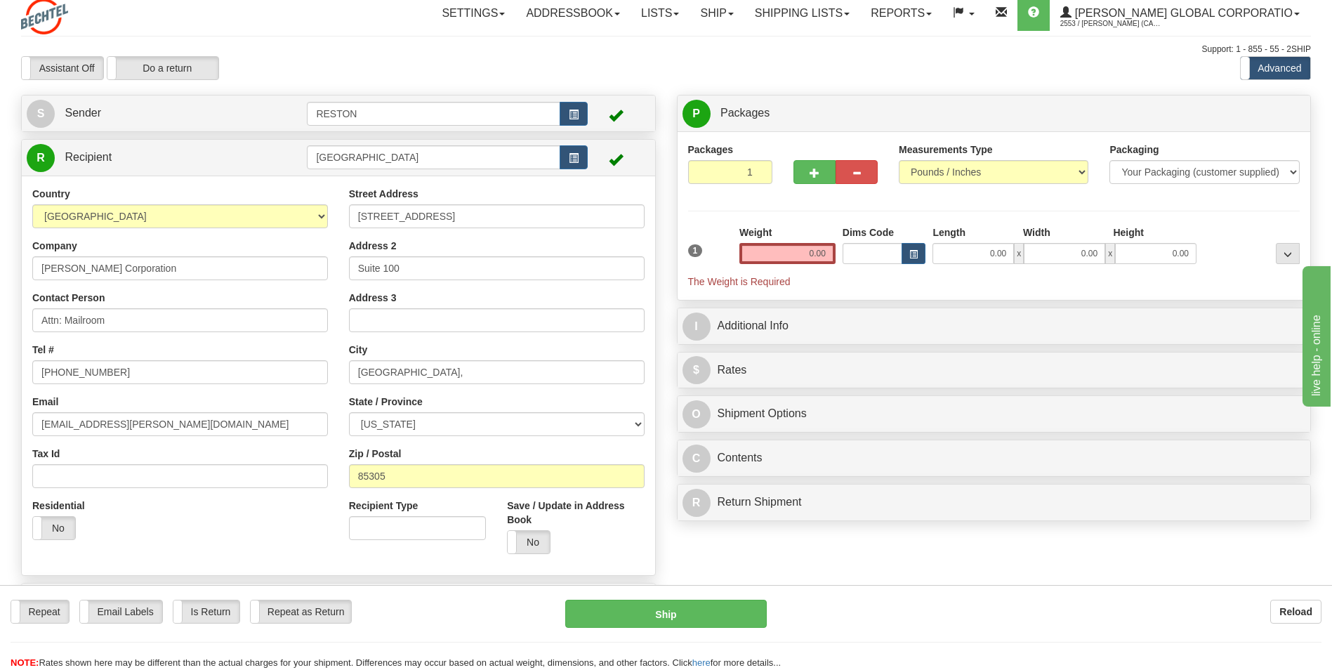
scroll to position [0, 0]
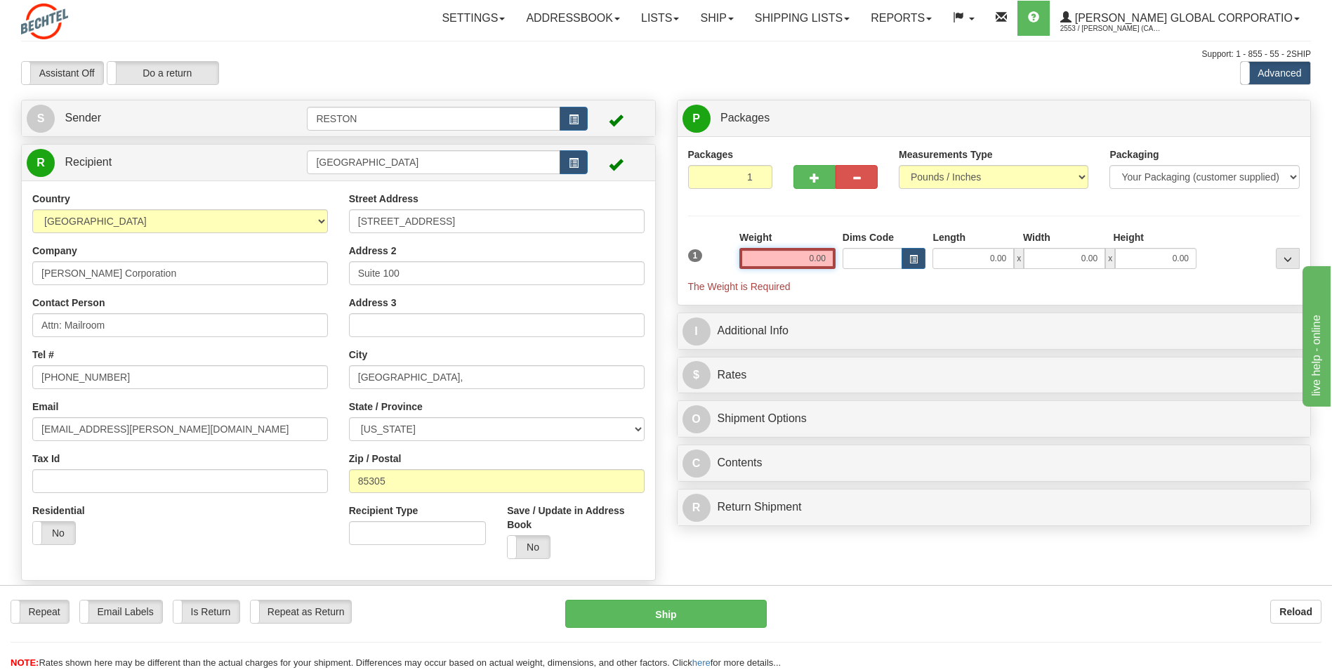
click at [814, 254] on input "0.00" at bounding box center [787, 258] width 96 height 21
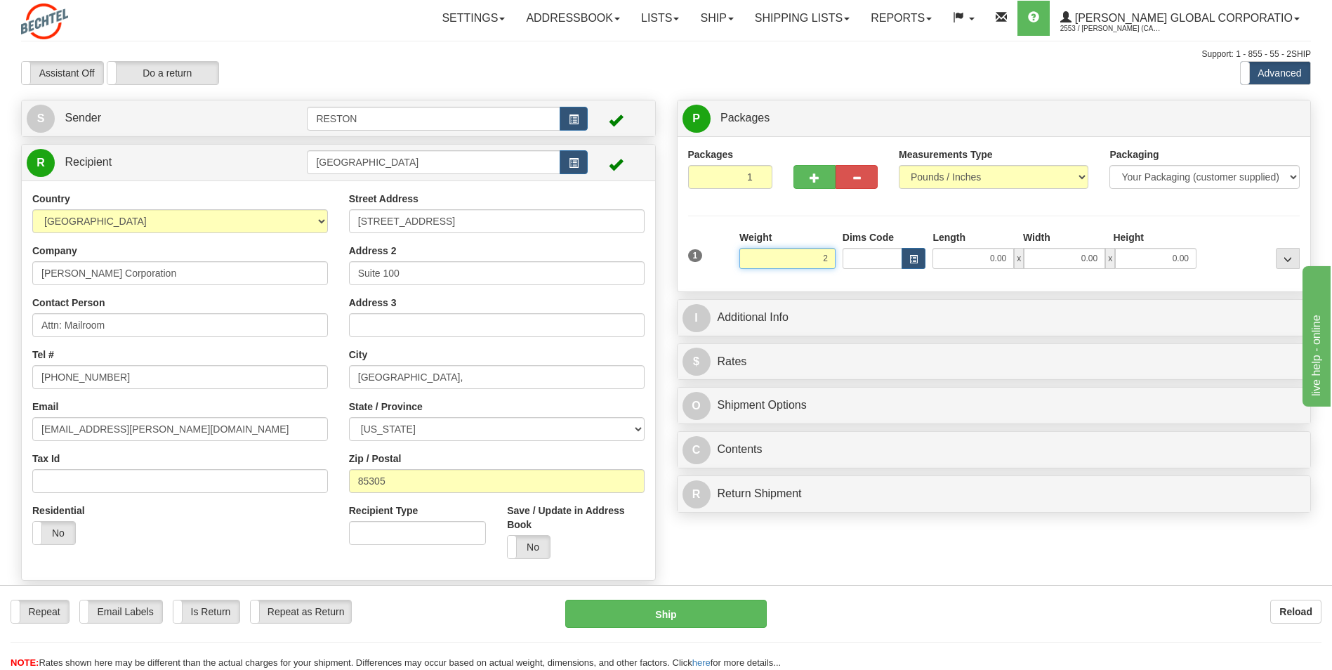
type input "2.00"
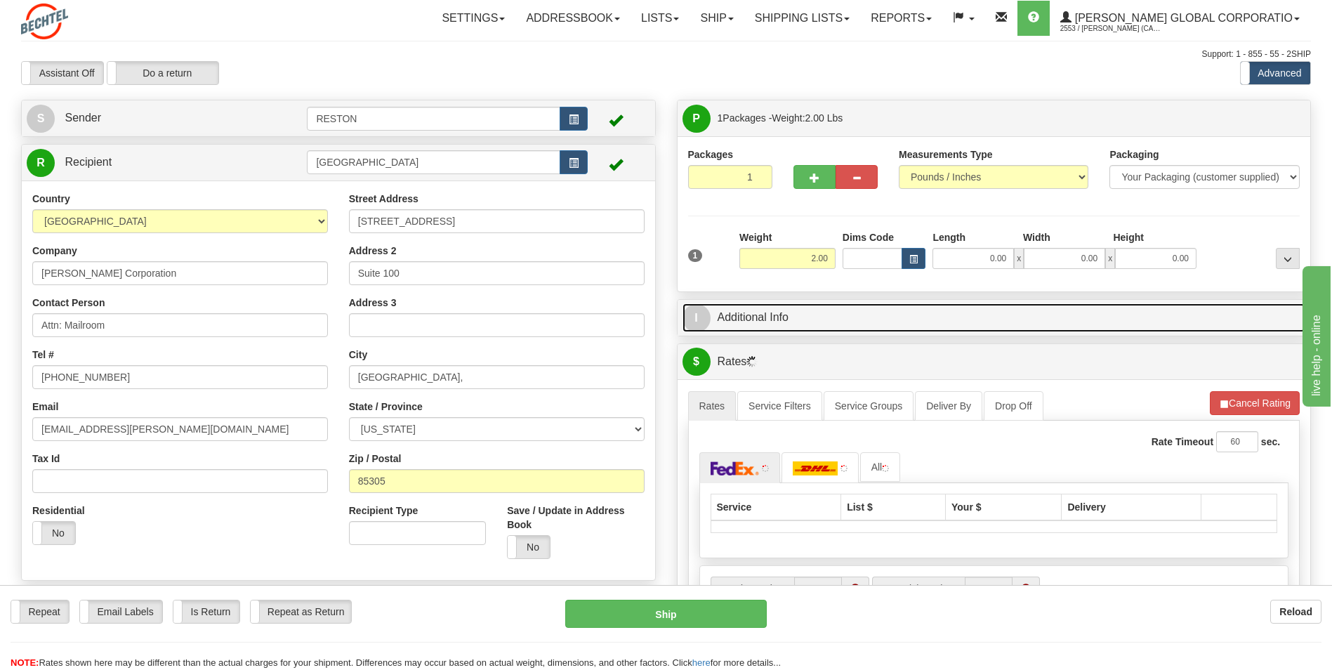
click at [866, 324] on link "I Additional Info" at bounding box center [993, 317] width 623 height 29
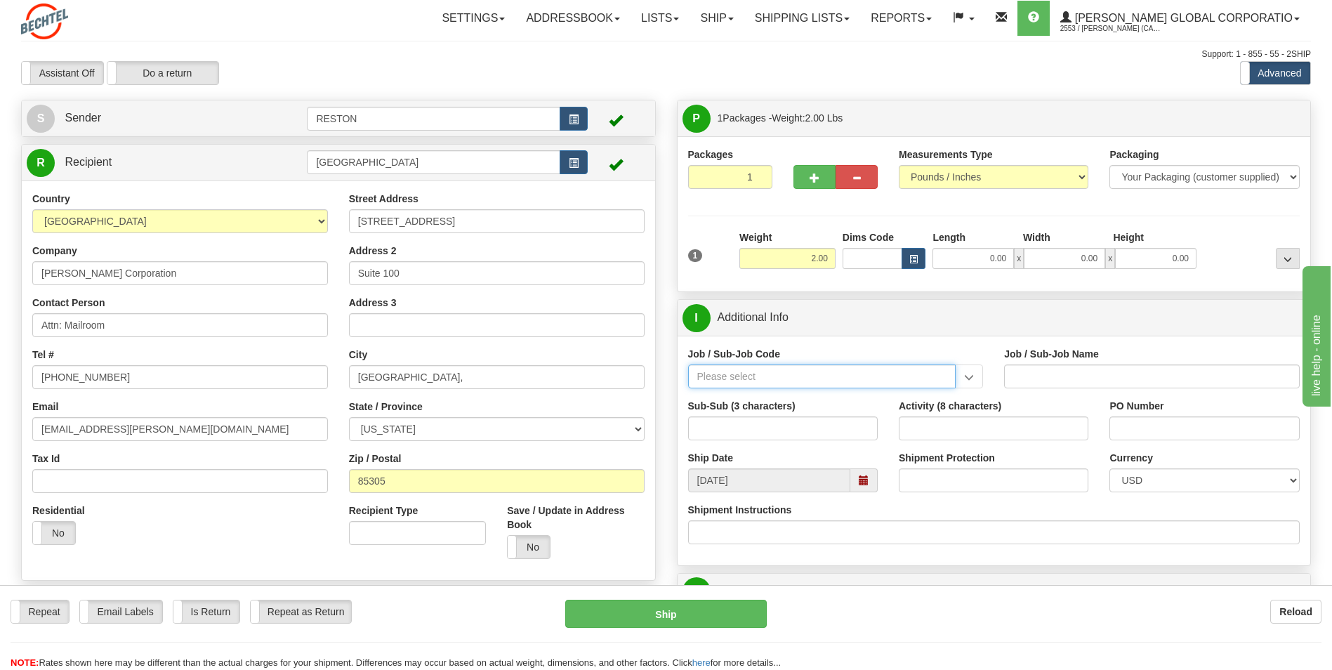
click at [724, 377] on input "Job / Sub-Job Code" at bounding box center [822, 376] width 268 height 24
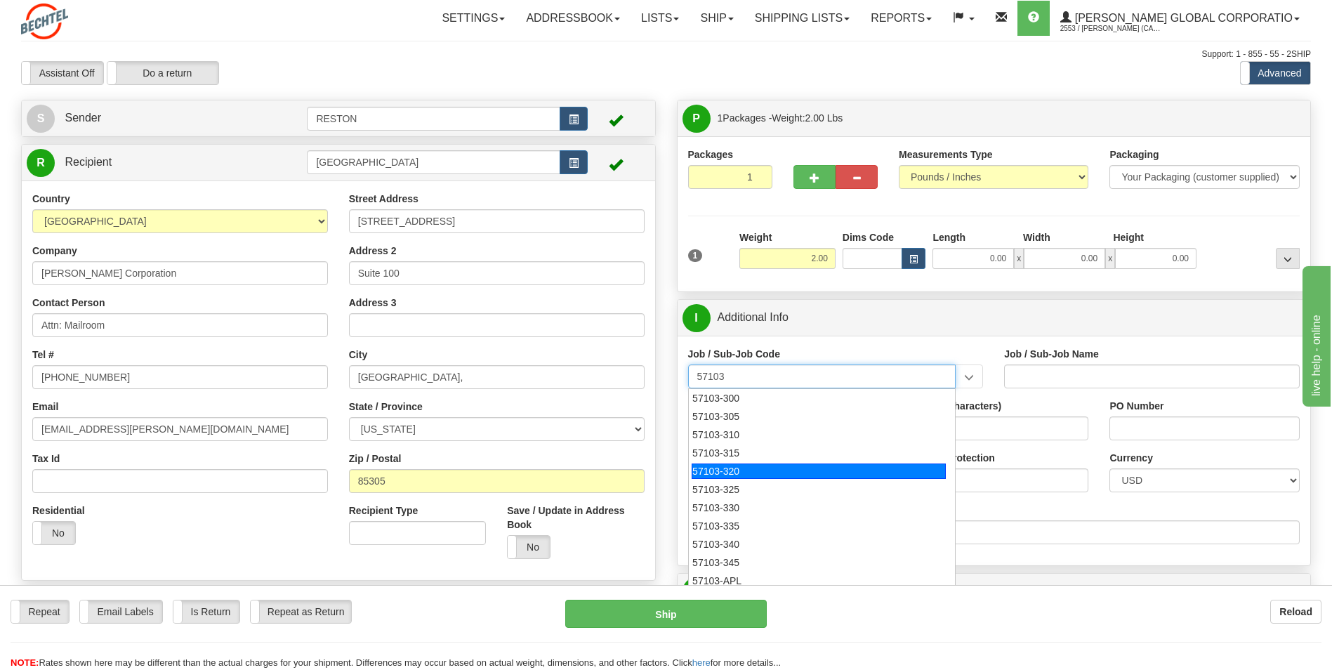
click at [722, 465] on div "57103-320" at bounding box center [819, 470] width 254 height 15
type input "57103-320"
type input "RESTON RO1 TIER 3-FACIL MGMT - MAIL OPERATIONS"
type input "57103-320"
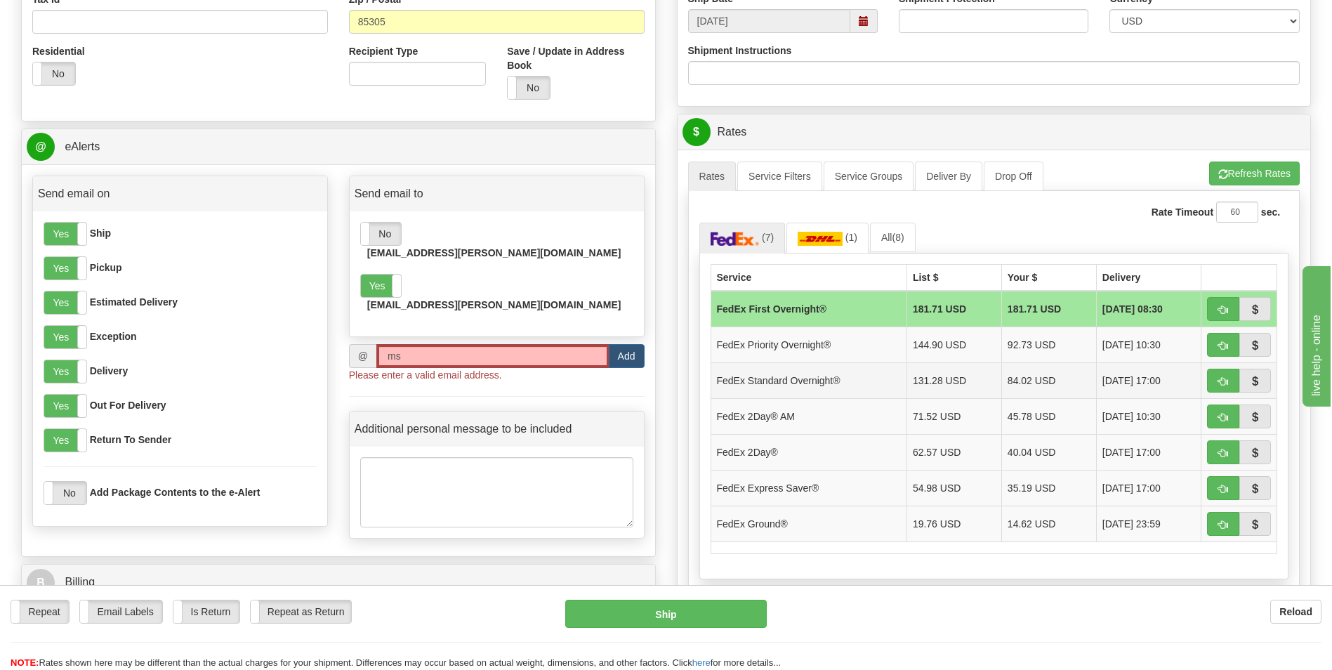
scroll to position [491, 0]
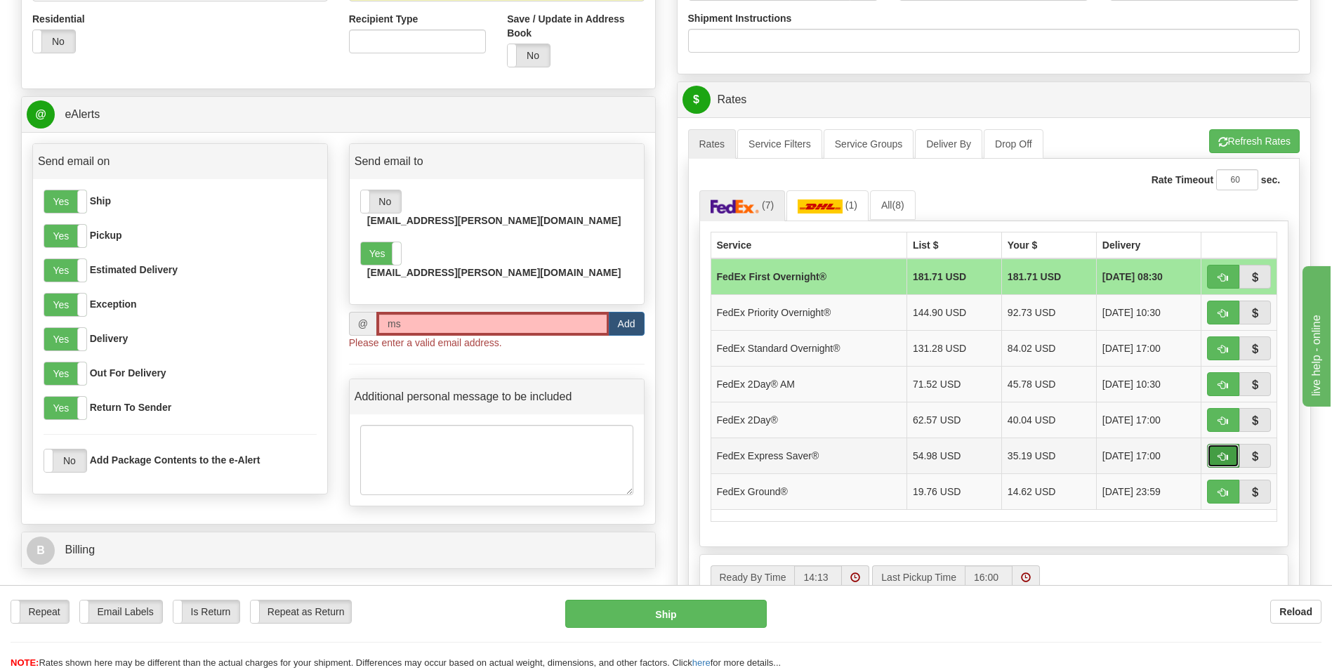
click at [1218, 458] on span "button" at bounding box center [1223, 456] width 10 height 9
type input "20"
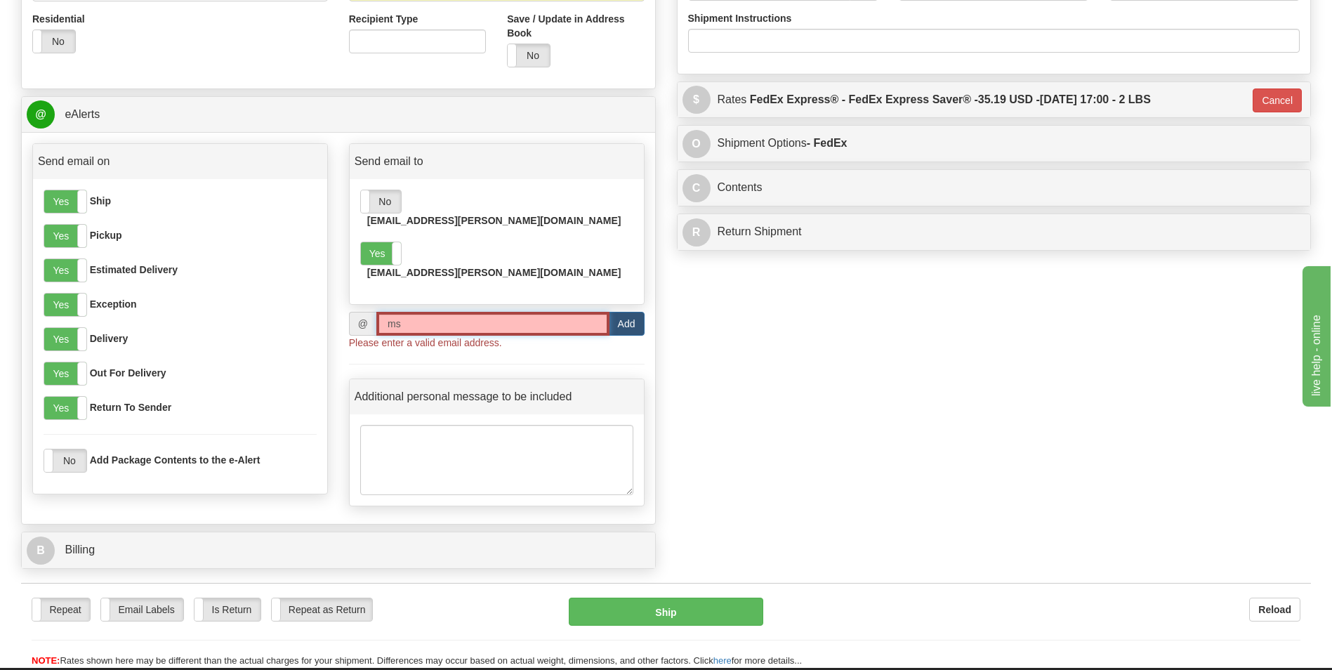
drag, startPoint x: 407, startPoint y: 294, endPoint x: 382, endPoint y: 296, distance: 24.7
click at [382, 312] on input "ms" at bounding box center [492, 324] width 233 height 24
click at [386, 312] on input "email" at bounding box center [492, 324] width 233 height 24
paste input "mserrest@bechtel.com"
type input "mserrest@bechtel.com"
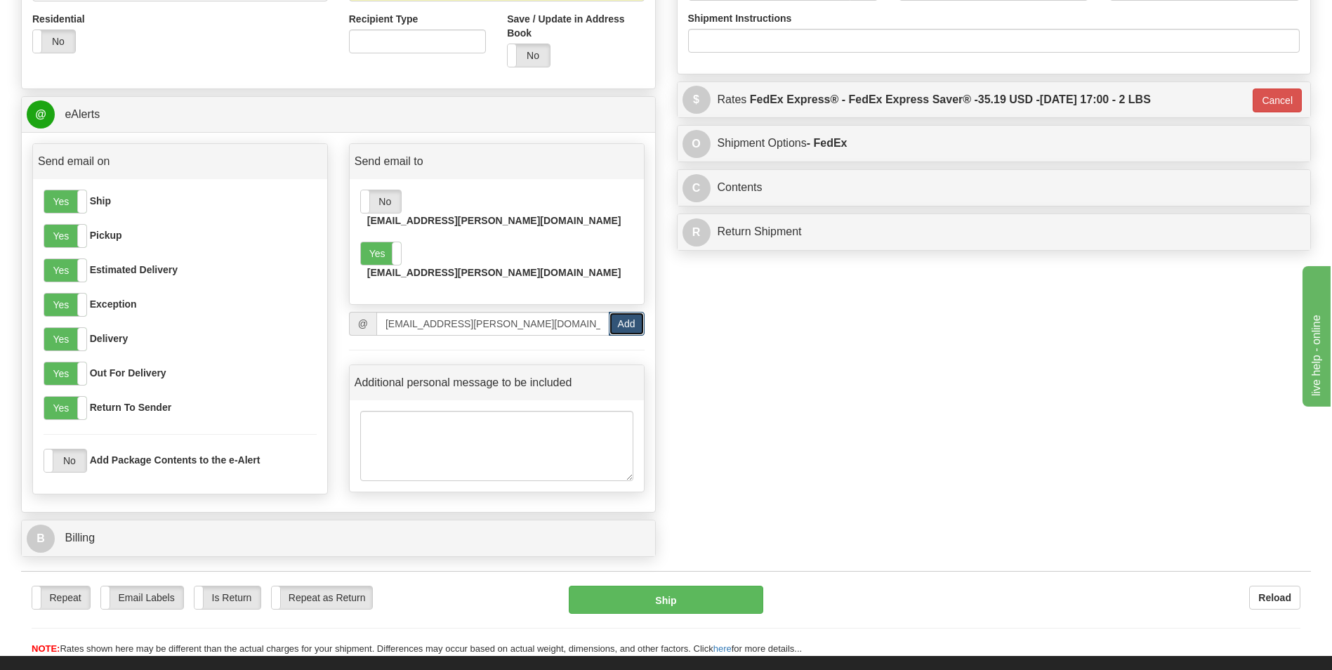
click at [630, 312] on button "Add" at bounding box center [627, 324] width 36 height 24
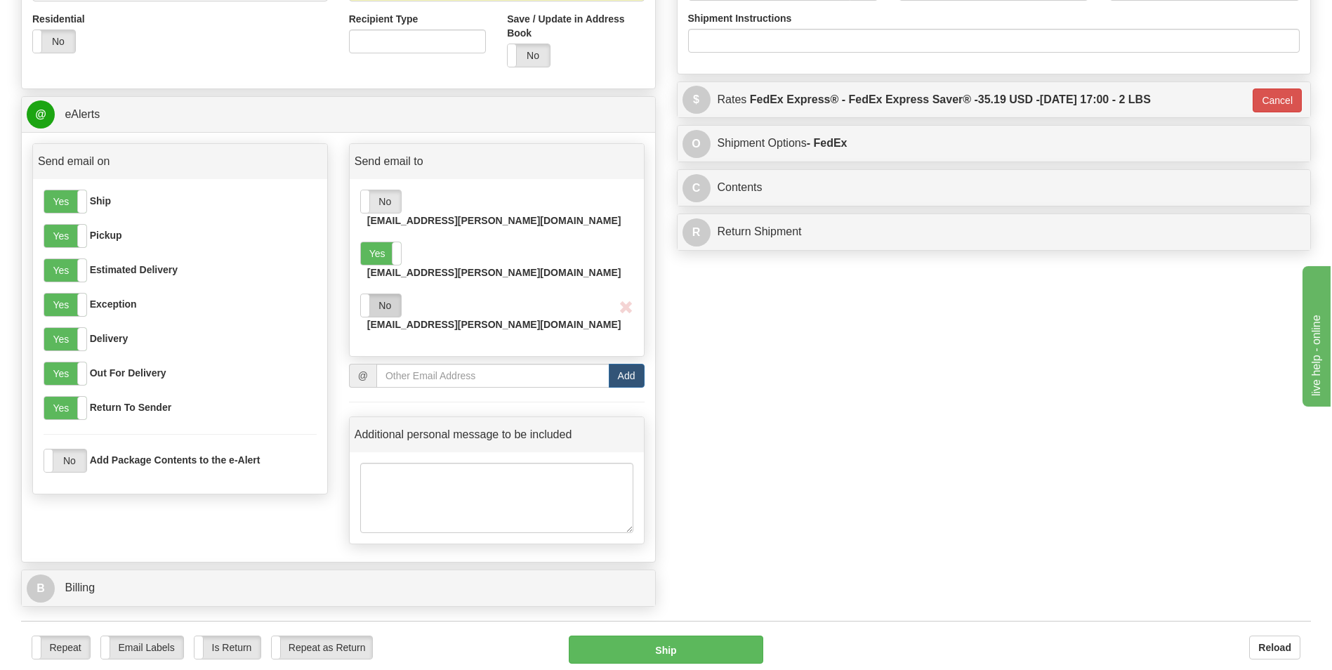
click at [391, 294] on label "No" at bounding box center [381, 305] width 40 height 22
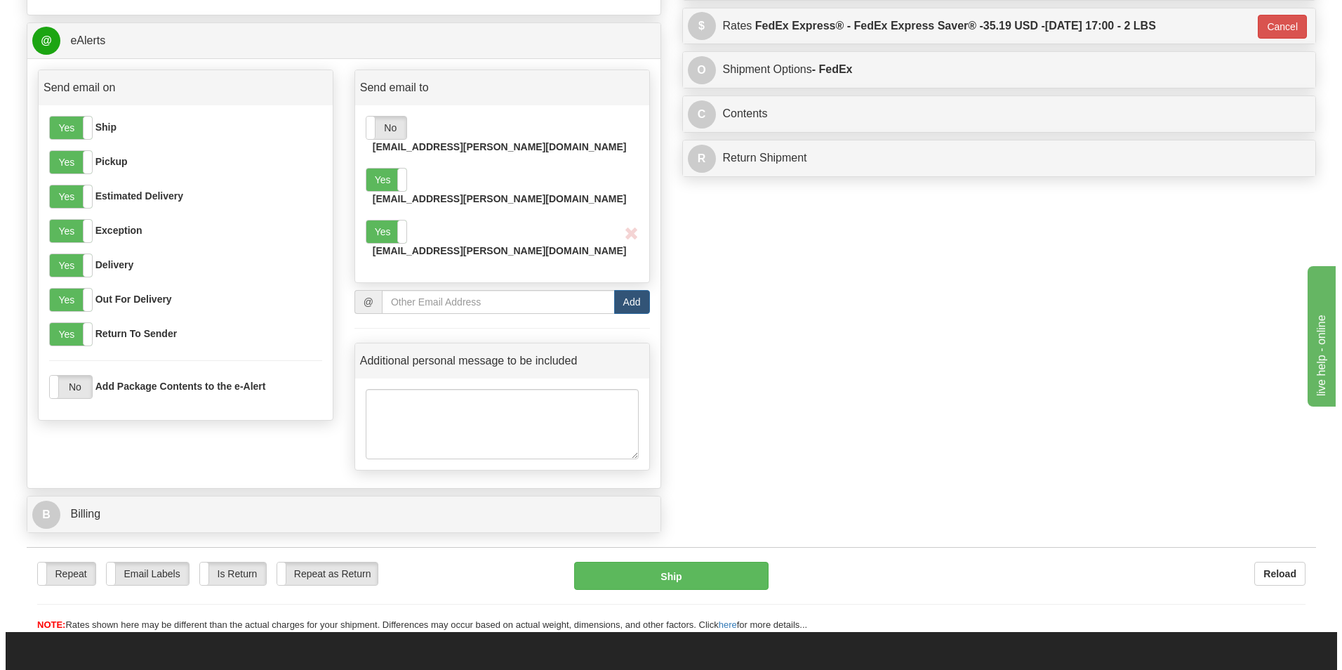
scroll to position [632, 0]
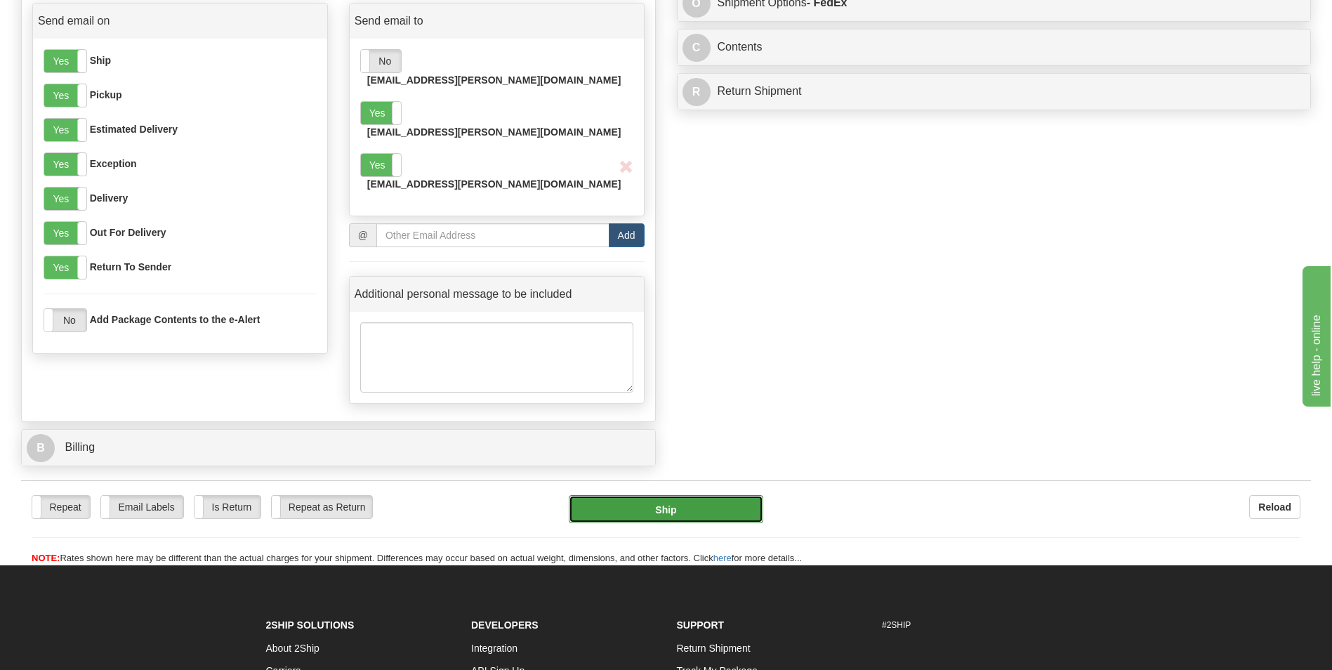
click at [679, 495] on button "Ship" at bounding box center [666, 509] width 194 height 28
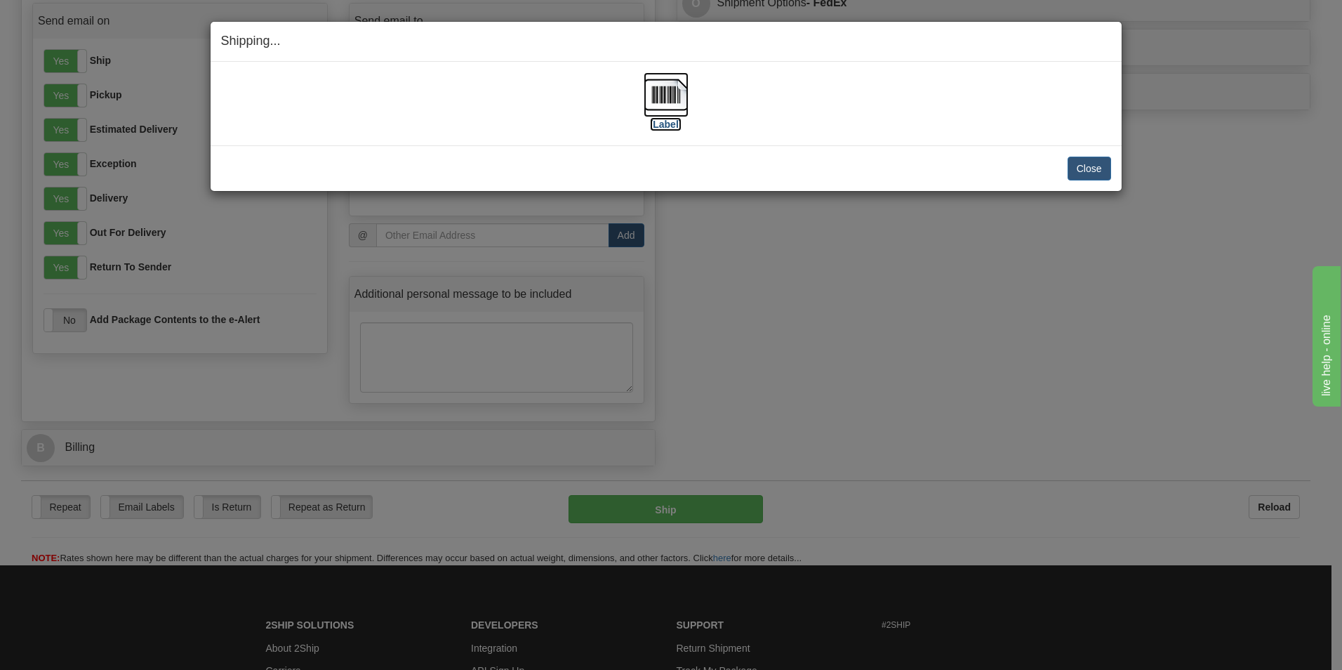
click at [675, 107] on img at bounding box center [666, 94] width 45 height 45
click at [1099, 173] on button "Close" at bounding box center [1090, 169] width 44 height 24
click at [1082, 168] on button "Close" at bounding box center [1090, 169] width 44 height 24
click at [1102, 173] on button "Close" at bounding box center [1090, 169] width 44 height 24
